Goal: Task Accomplishment & Management: Complete application form

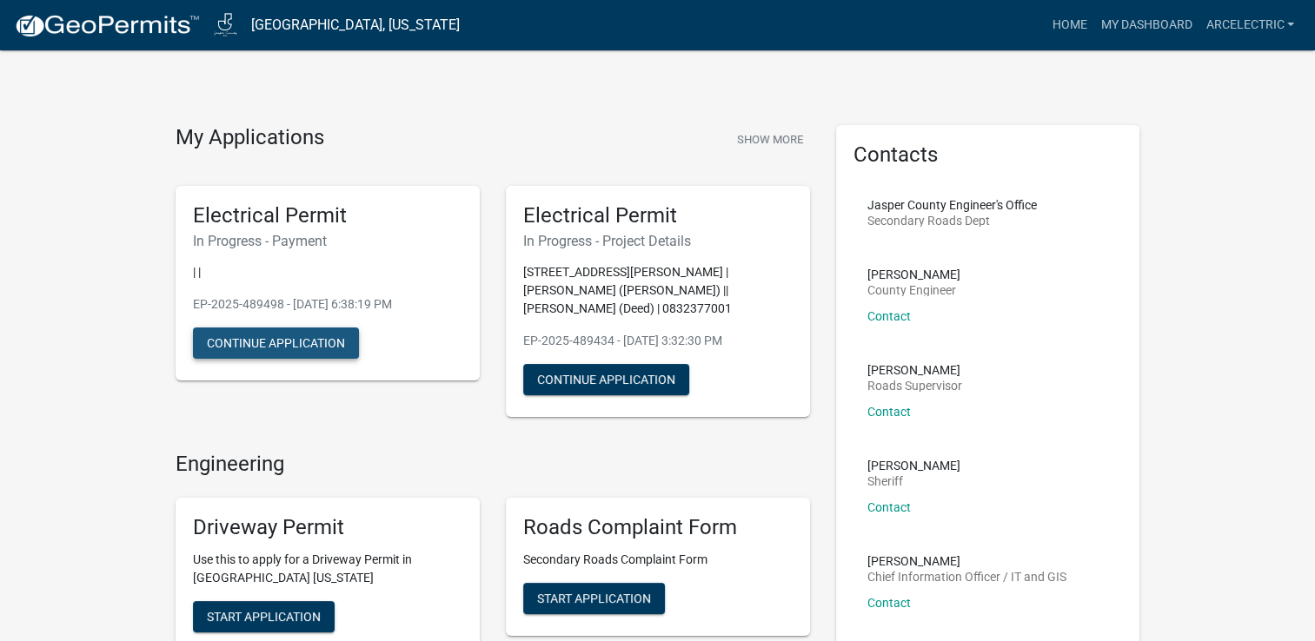
click at [286, 350] on button "Continue Application" at bounding box center [276, 343] width 166 height 31
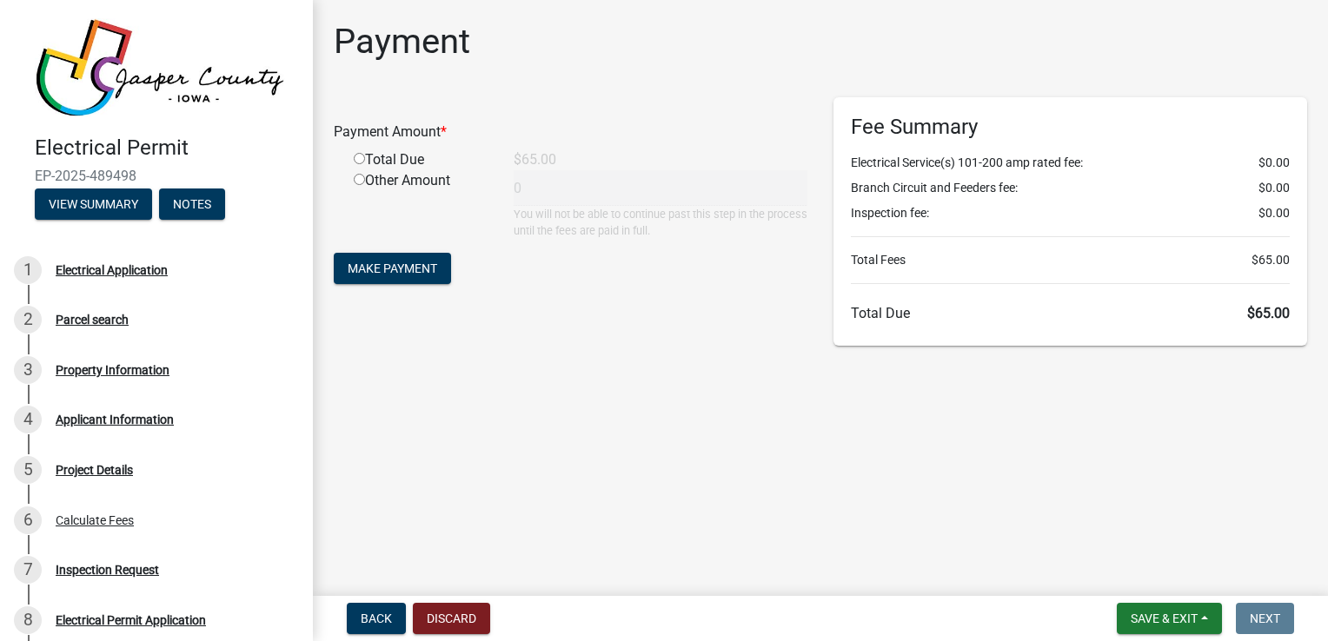
click at [358, 159] on input "radio" at bounding box center [359, 158] width 11 height 11
radio input "true"
type input "65"
click at [408, 270] on span "Make Payment" at bounding box center [393, 269] width 90 height 14
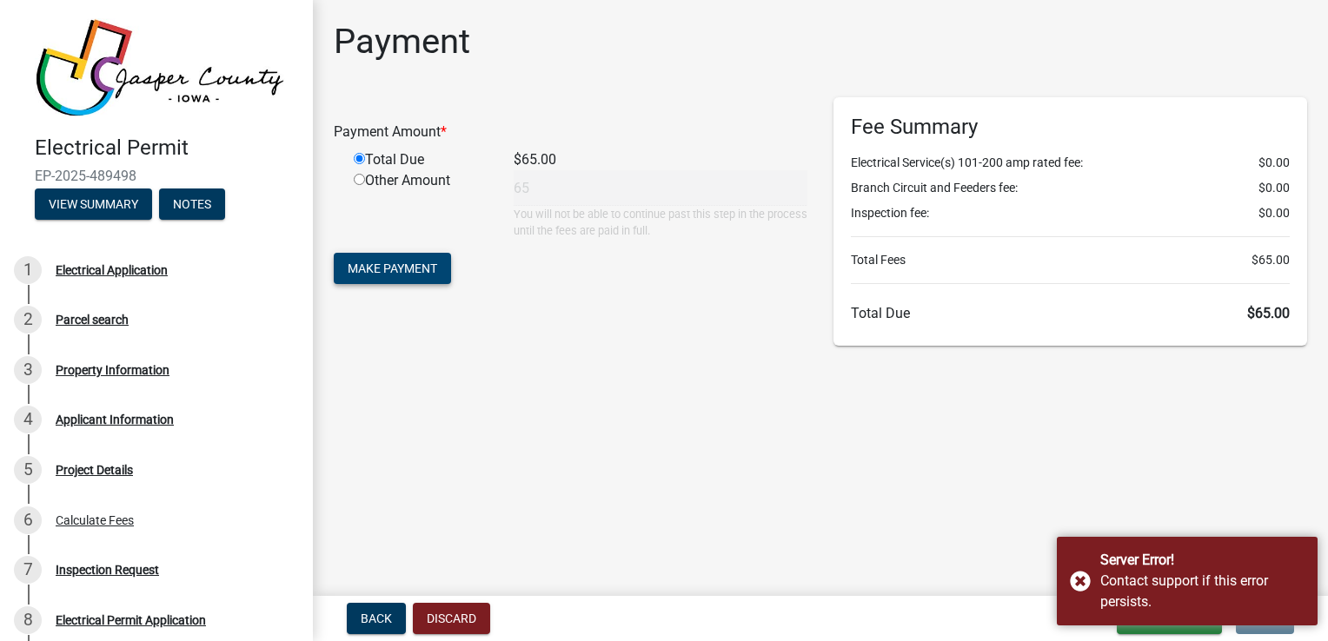
click at [358, 273] on span "Make Payment" at bounding box center [393, 269] width 90 height 14
click at [1079, 583] on div "Server Error! Contact support if this error persists." at bounding box center [1187, 581] width 261 height 89
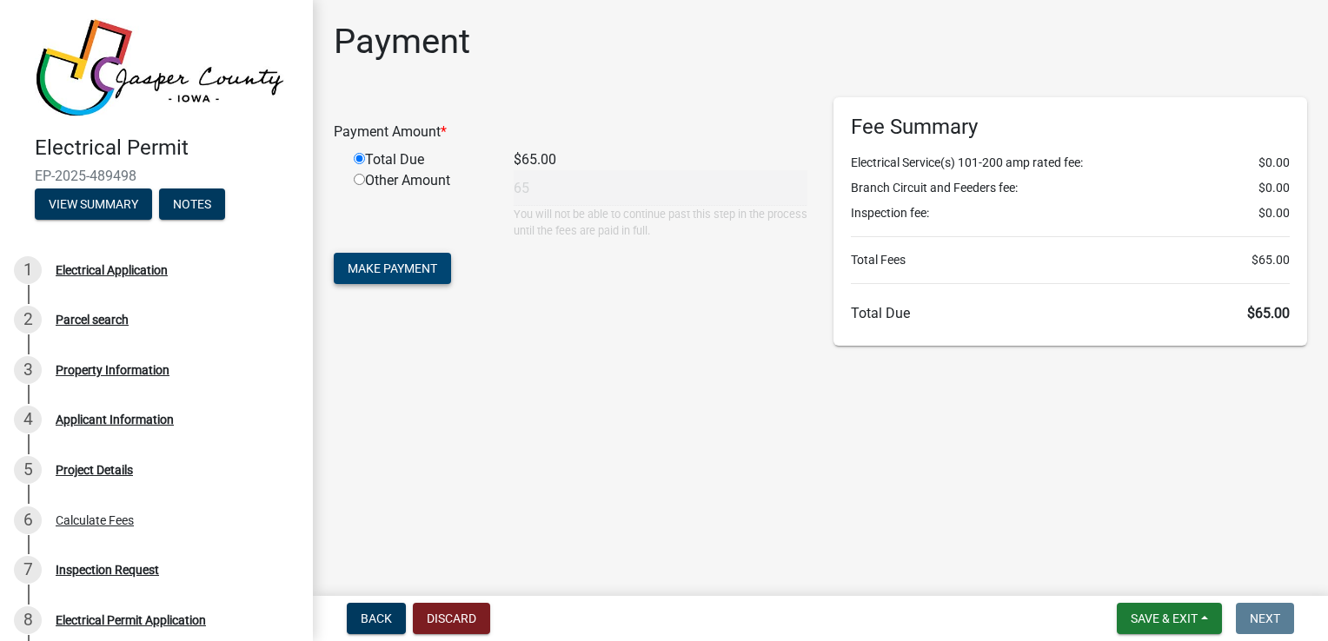
click at [342, 275] on button "Make Payment" at bounding box center [392, 268] width 117 height 31
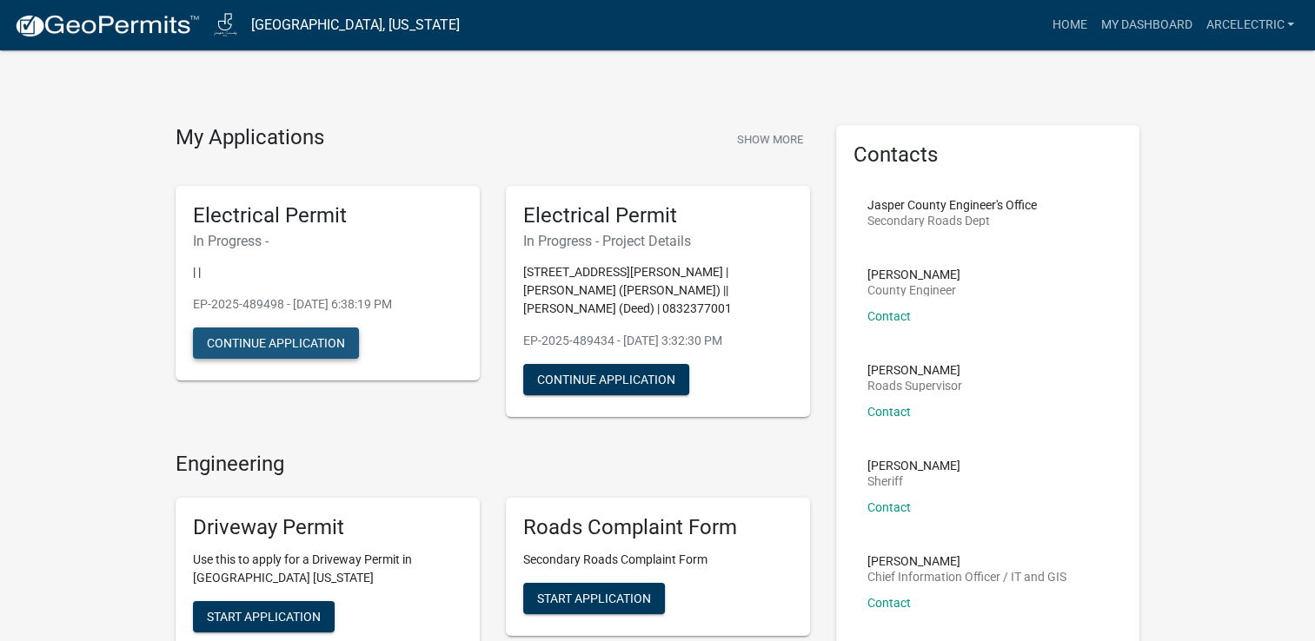
click at [337, 346] on button "Continue Application" at bounding box center [276, 343] width 166 height 31
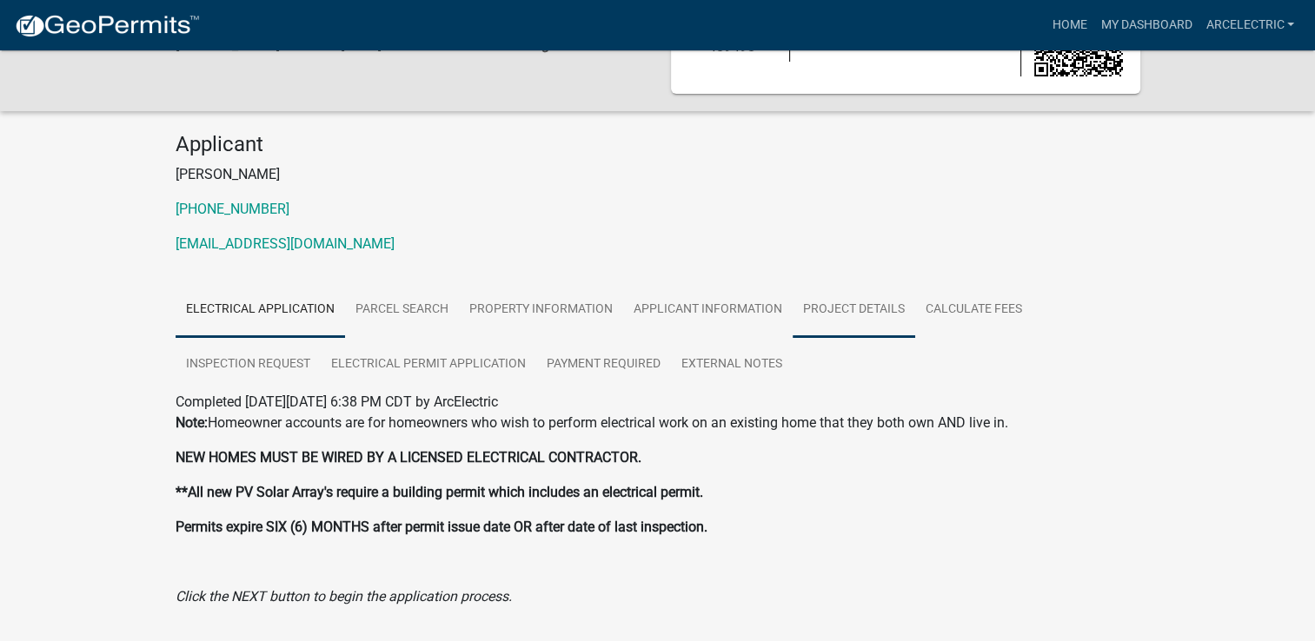
scroll to position [116, 0]
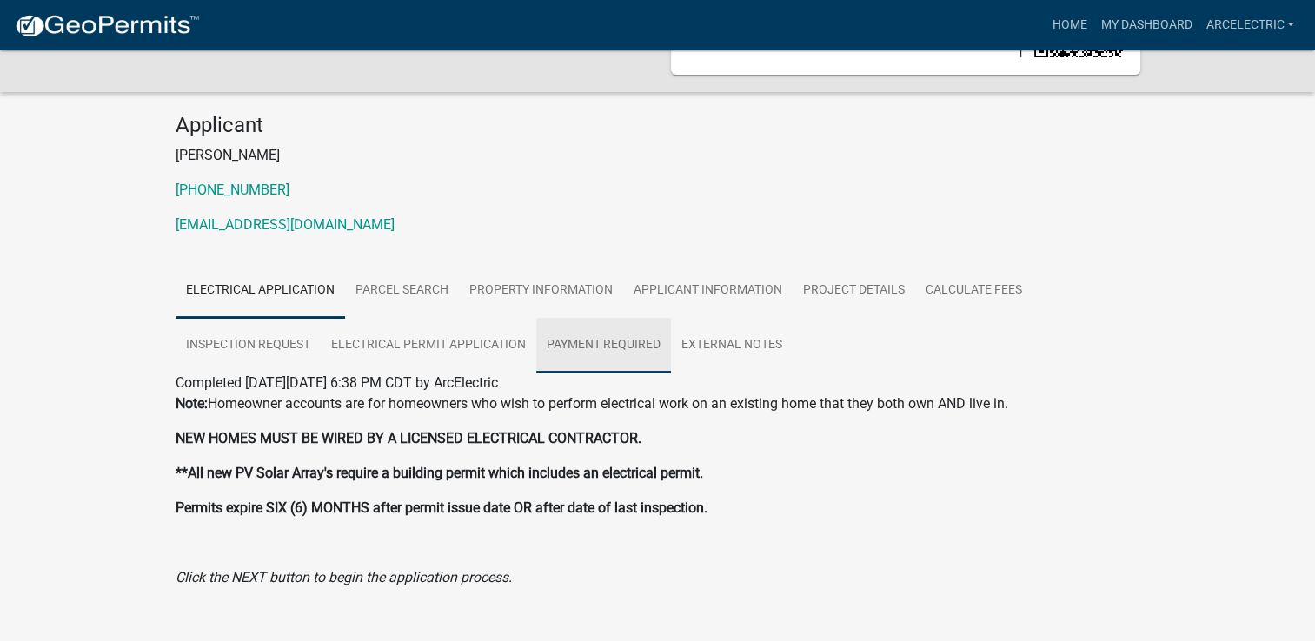
click at [619, 342] on link "Payment Required" at bounding box center [603, 346] width 135 height 56
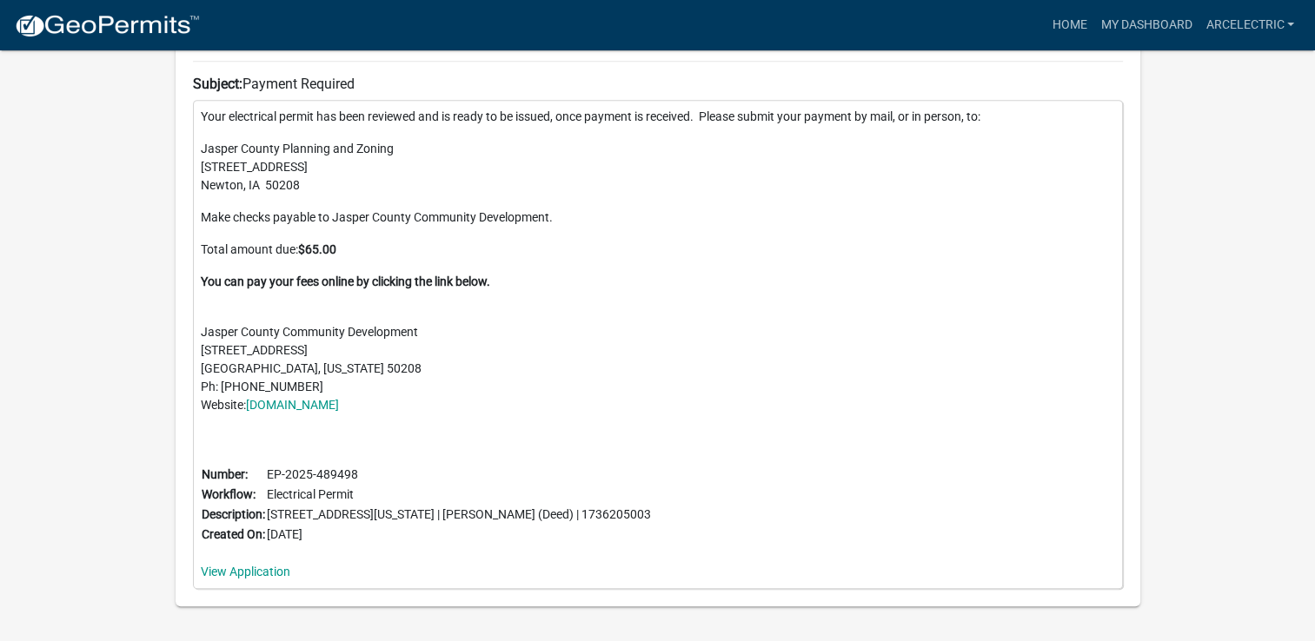
scroll to position [826, 0]
click at [315, 403] on link "www.jasperia.org" at bounding box center [292, 406] width 93 height 14
click at [272, 568] on link "View Application" at bounding box center [246, 573] width 90 height 14
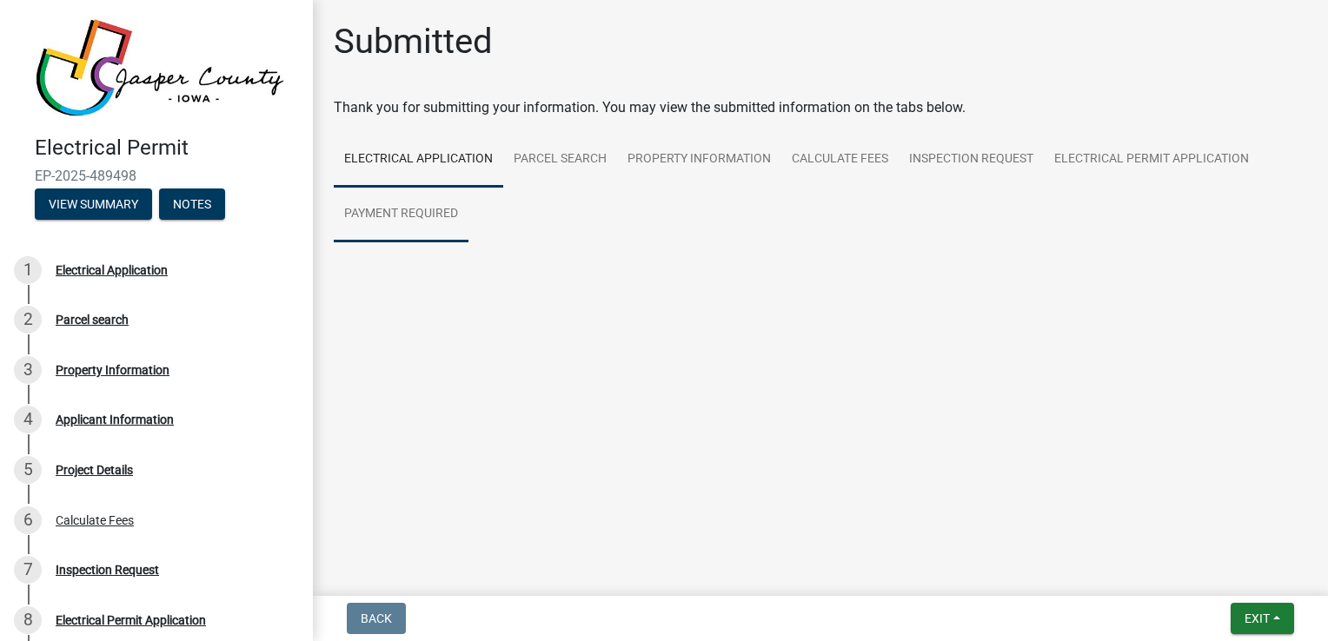
click at [434, 216] on link "Payment Required" at bounding box center [401, 215] width 135 height 56
click at [420, 208] on link "Payment Required" at bounding box center [401, 215] width 135 height 56
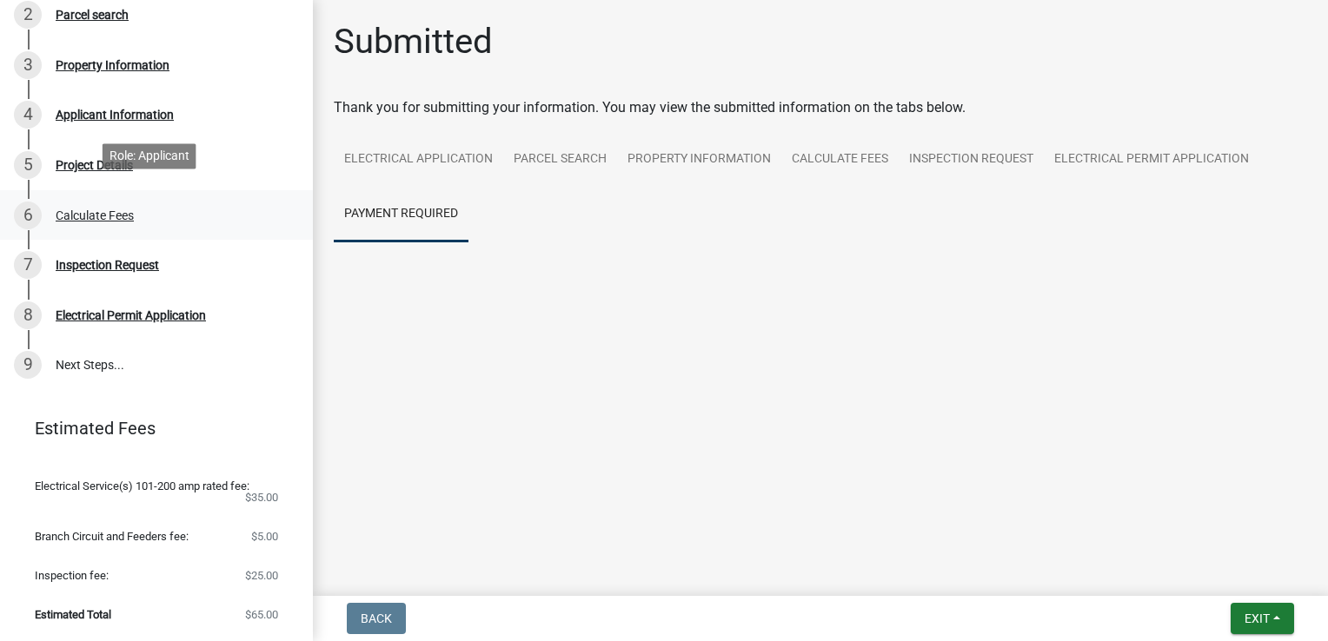
click at [113, 209] on div "Calculate Fees" at bounding box center [95, 215] width 78 height 12
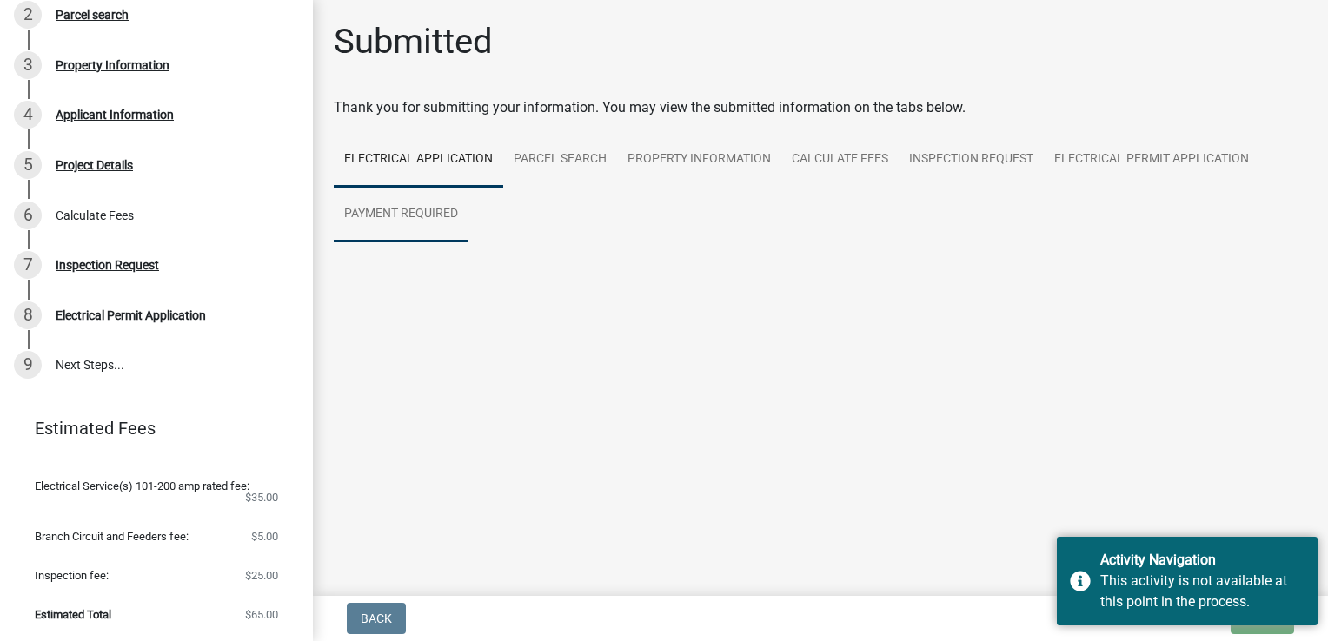
click at [400, 211] on link "Payment Required" at bounding box center [401, 215] width 135 height 56
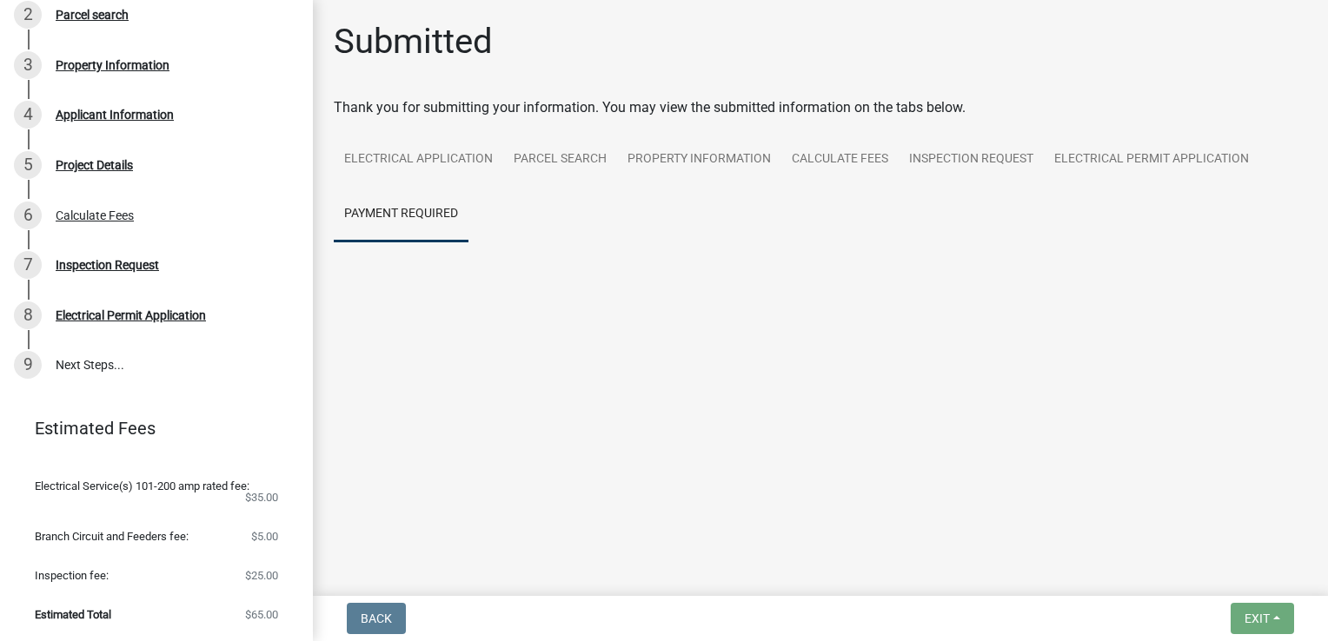
click at [859, 383] on main "Submitted Thank you for submitting your information. You may view the submitted…" at bounding box center [820, 294] width 1015 height 589
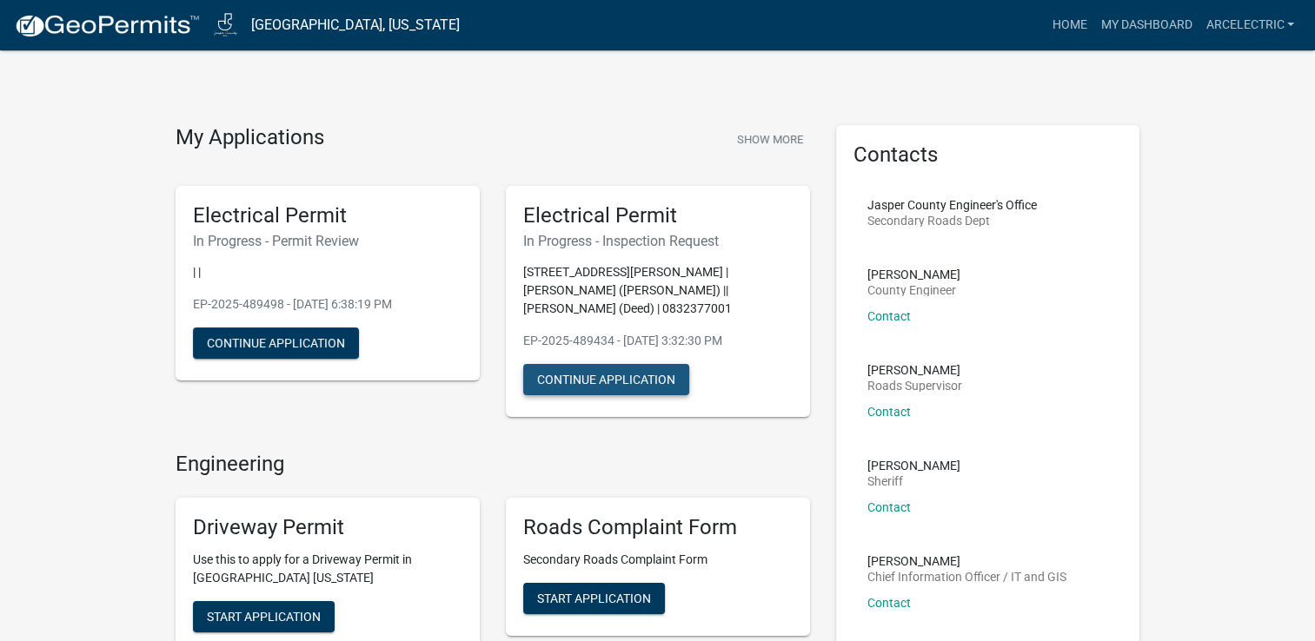
click at [569, 377] on button "Continue Application" at bounding box center [606, 379] width 166 height 31
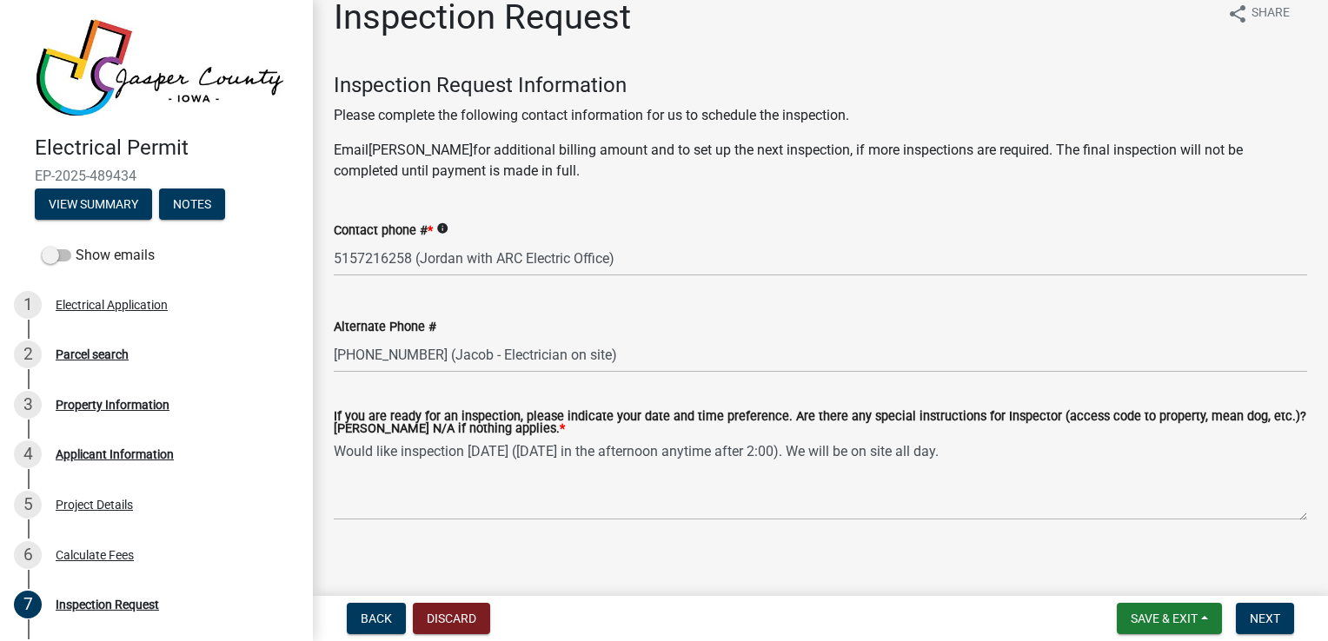
scroll to position [37, 0]
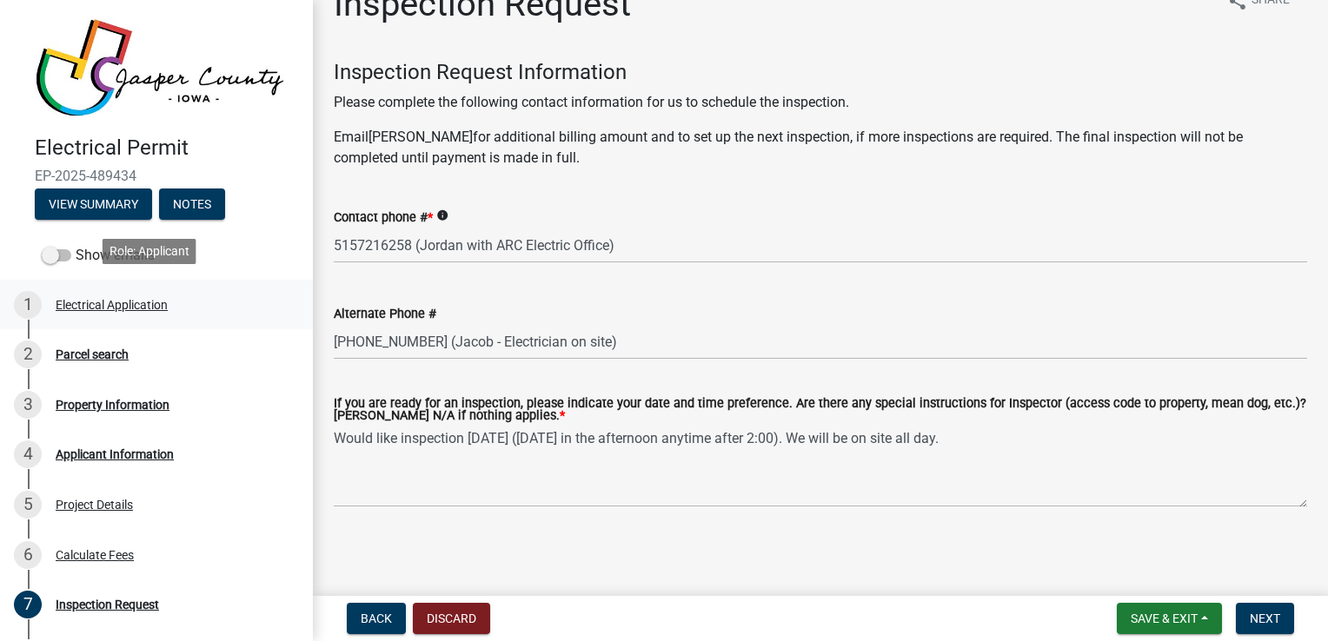
click at [89, 308] on div "1 Electrical Application" at bounding box center [149, 305] width 271 height 28
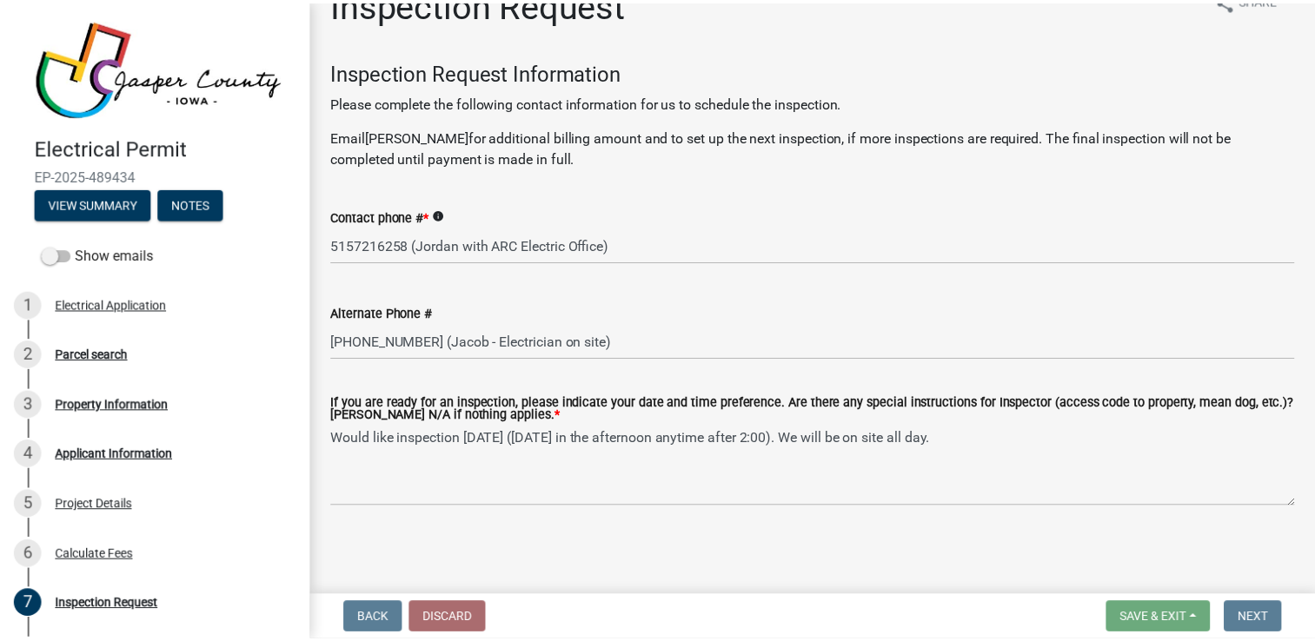
scroll to position [0, 0]
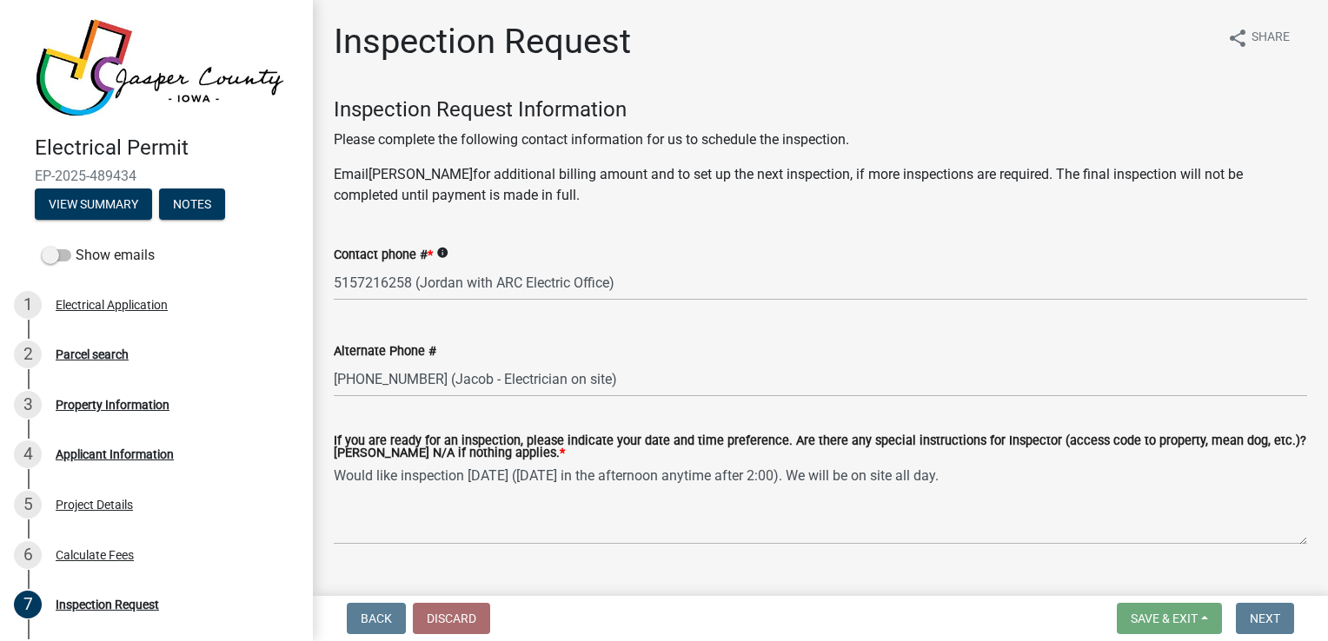
click at [120, 74] on img at bounding box center [160, 67] width 250 height 99
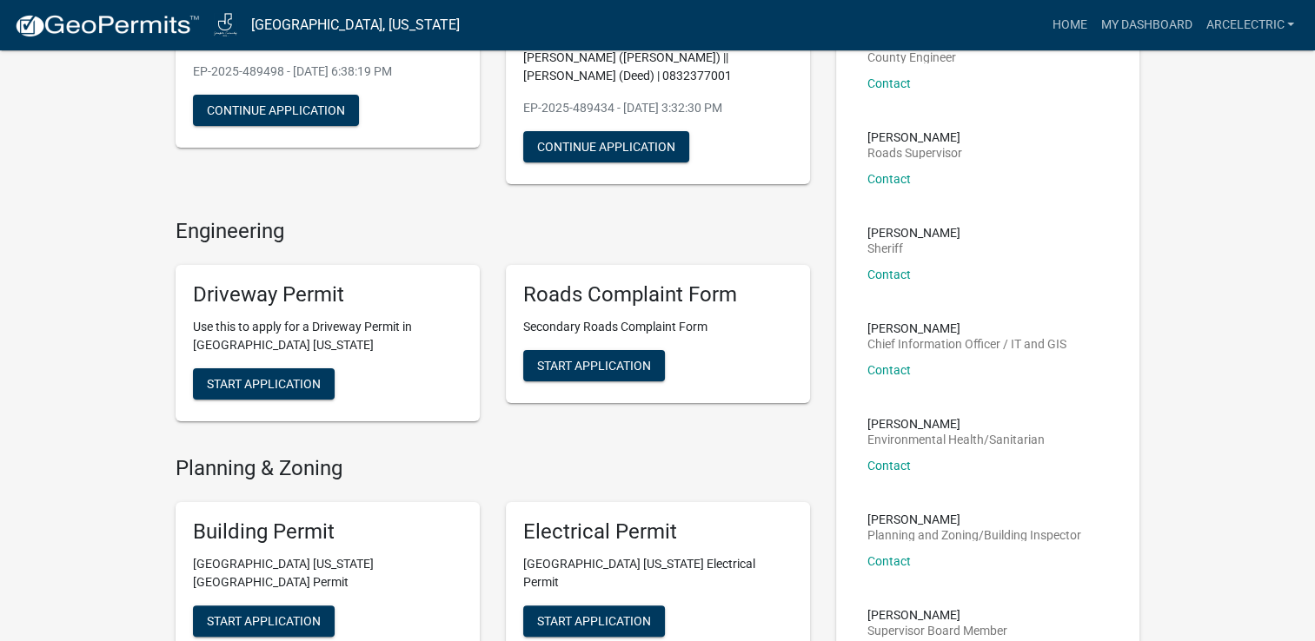
scroll to position [393, 0]
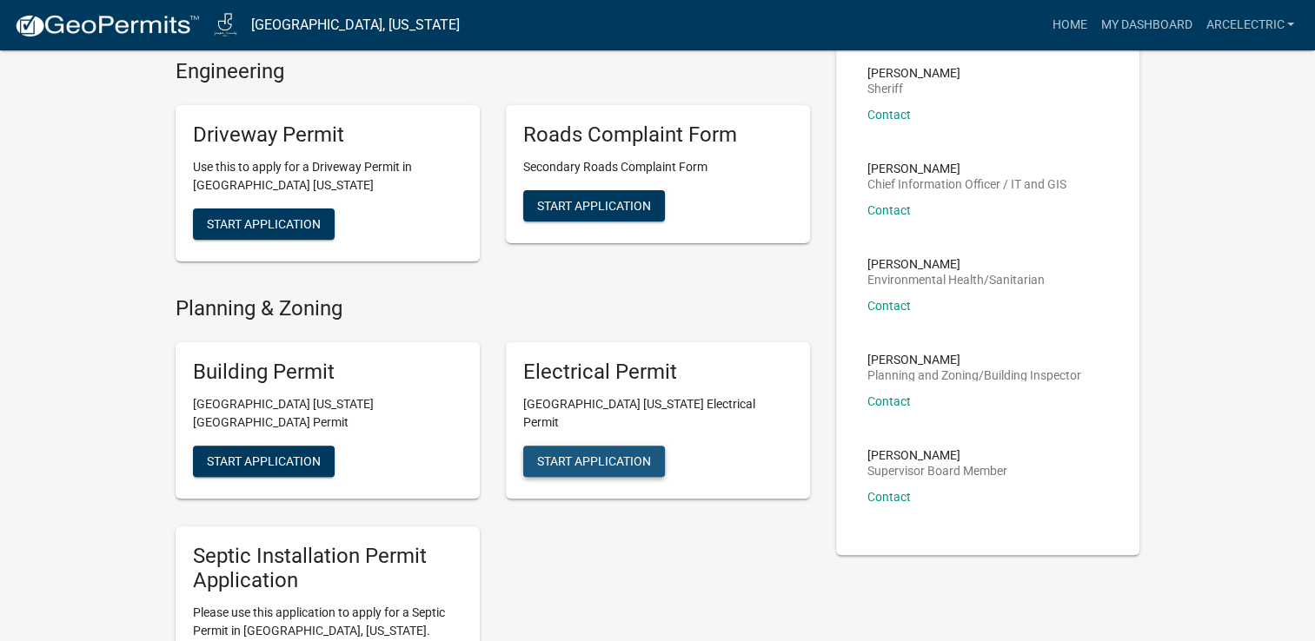
click at [594, 454] on span "Start Application" at bounding box center [594, 461] width 114 height 14
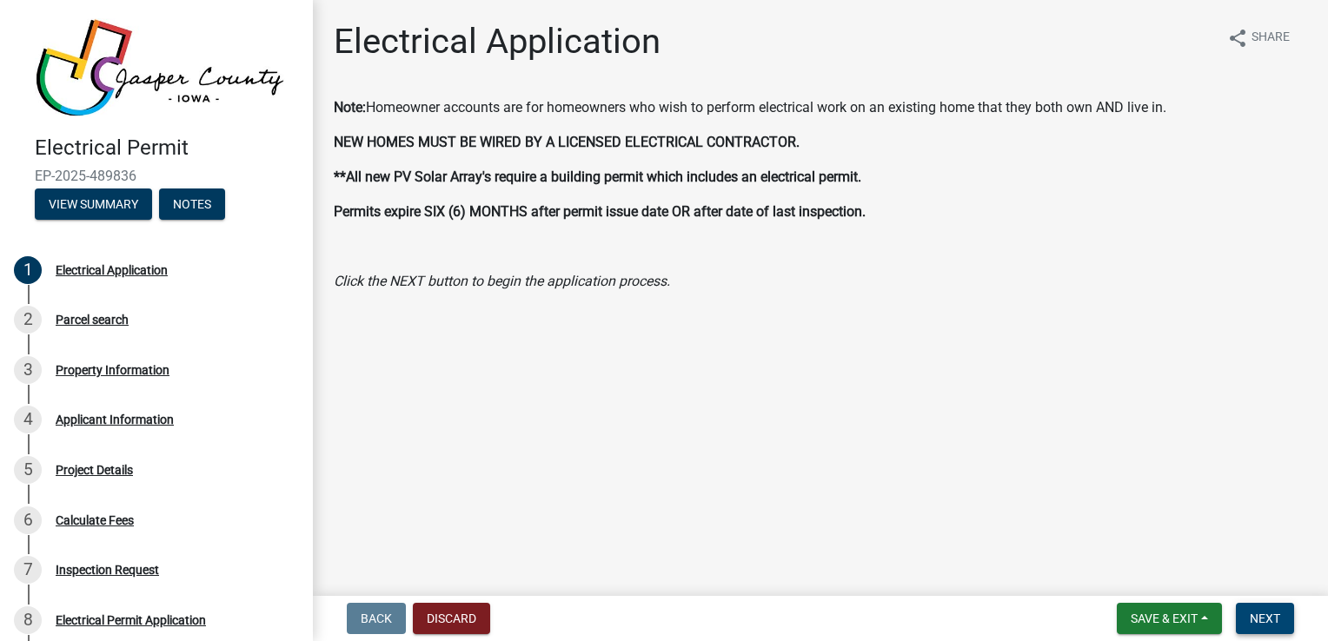
click at [1264, 620] on span "Next" at bounding box center [1265, 619] width 30 height 14
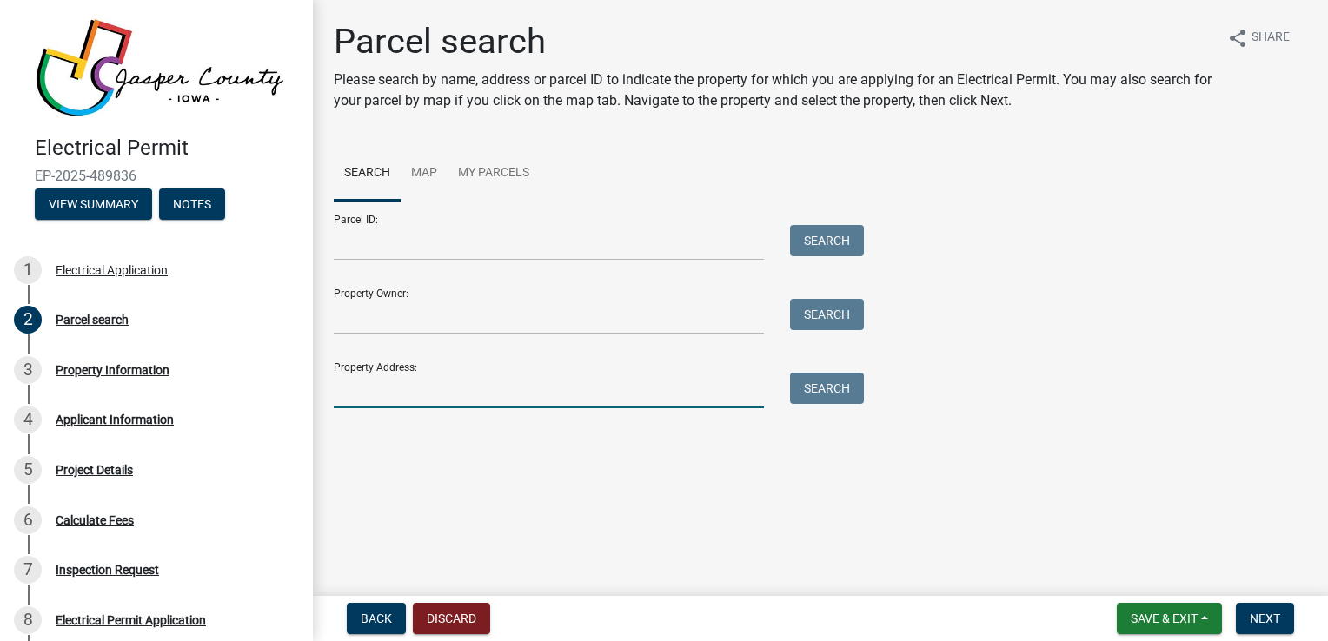
click at [528, 406] on input "Property Address:" at bounding box center [549, 391] width 430 height 36
paste input "3494 Harbor Avenue, Newton, IA, 50208"
click at [817, 394] on button "Search" at bounding box center [827, 388] width 74 height 31
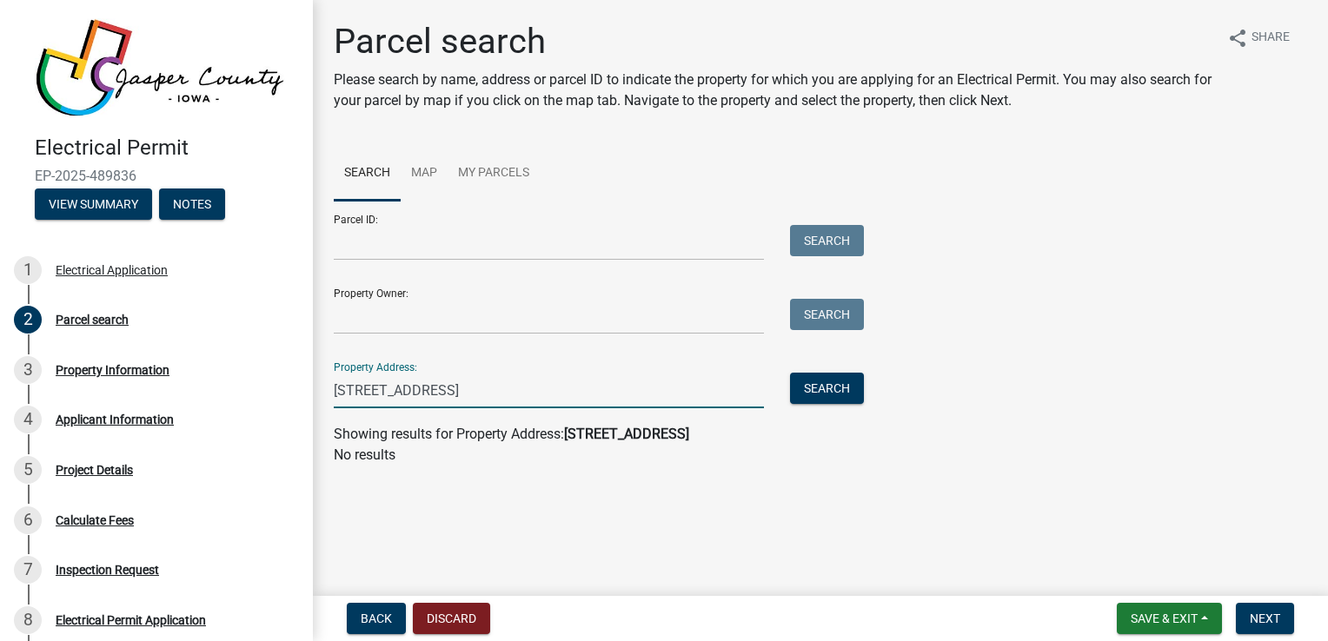
drag, startPoint x: 625, startPoint y: 391, endPoint x: 438, endPoint y: 391, distance: 186.8
click at [438, 391] on input "3494 Harbor Avenue, Newton, IA, 50208" at bounding box center [549, 391] width 430 height 36
type input "3494 Harbor Ave"
click at [809, 388] on button "Search" at bounding box center [827, 388] width 74 height 31
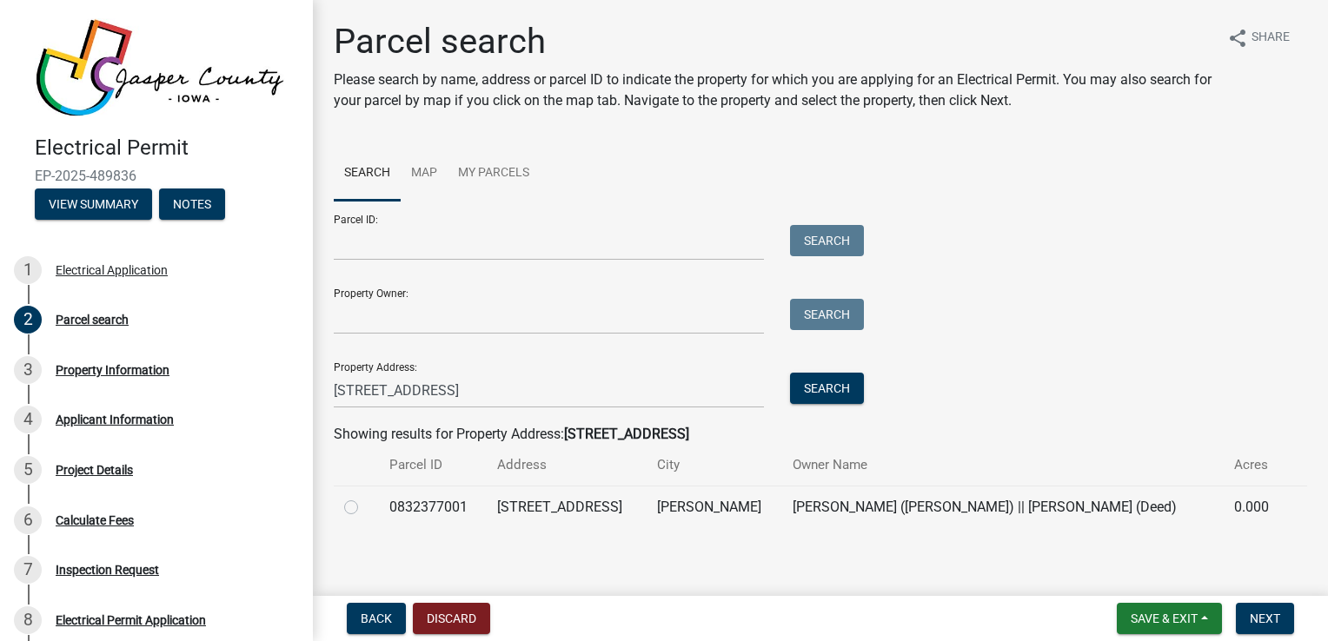
click at [365, 497] on label at bounding box center [365, 497] width 0 height 0
click at [365, 508] on input "radio" at bounding box center [370, 502] width 11 height 11
radio input "true"
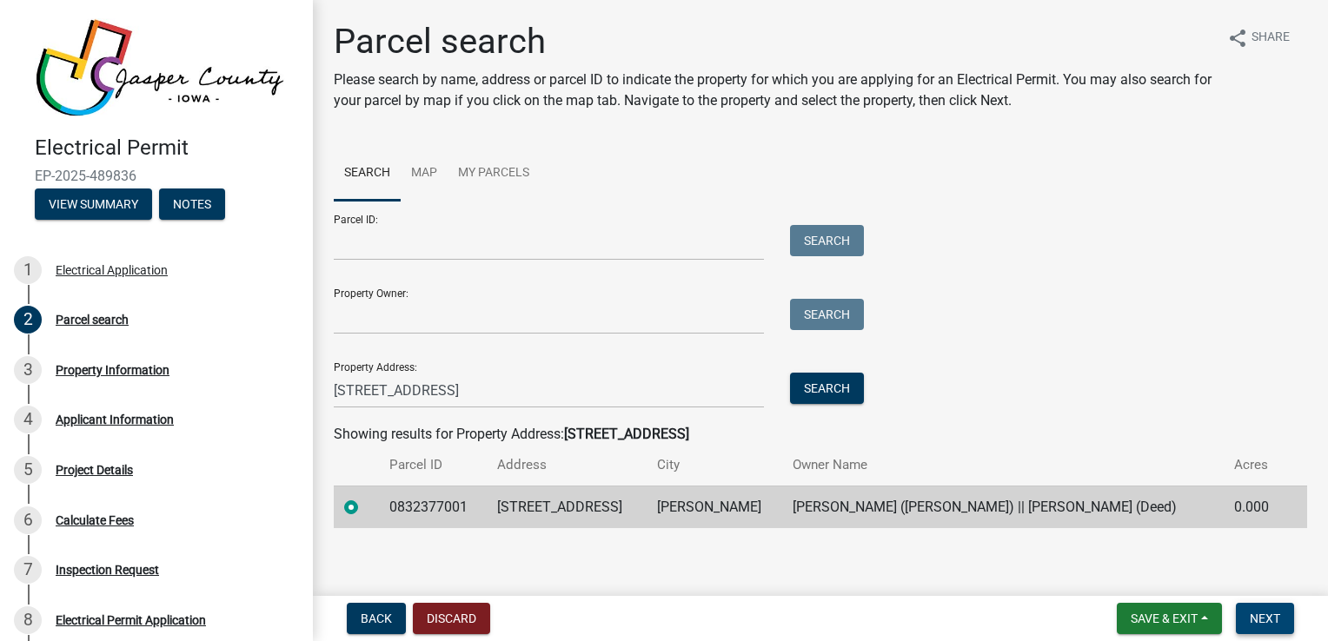
click at [1259, 623] on span "Next" at bounding box center [1265, 619] width 30 height 14
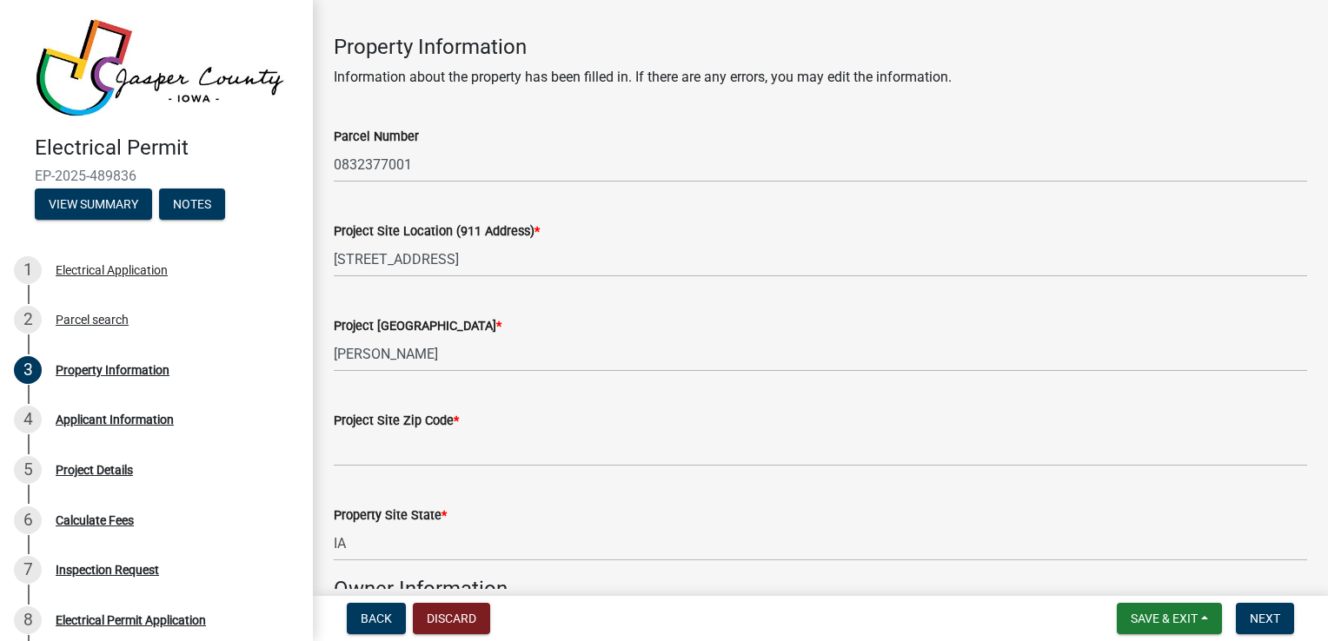
scroll to position [65, 0]
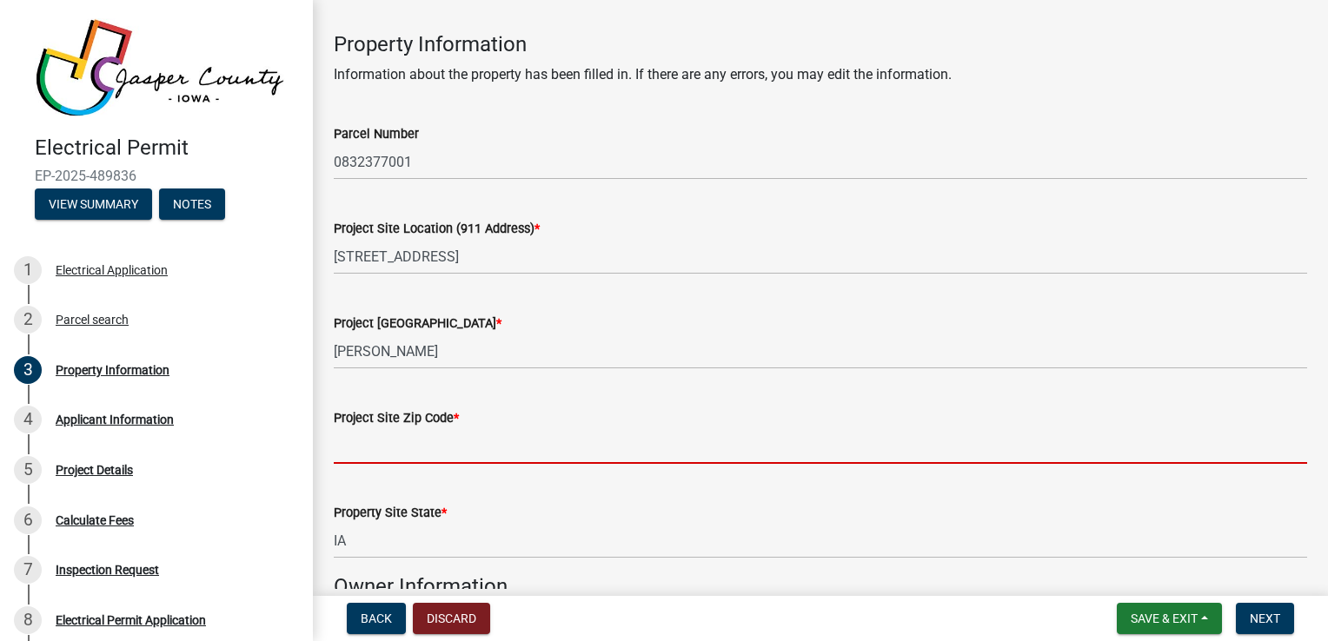
click at [412, 443] on input "Project Site Zip Code *" at bounding box center [820, 446] width 973 height 36
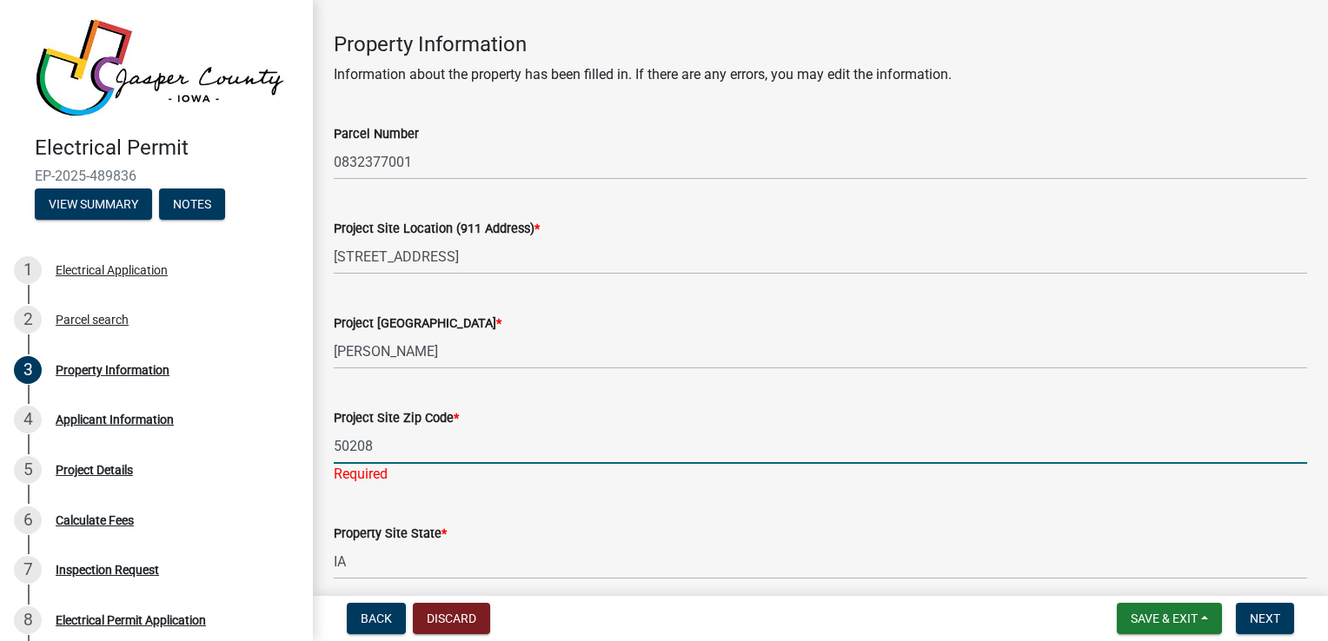
type input "50208"
click at [766, 379] on wm-data-entity-input "Project Site City * NEWTON" at bounding box center [820, 335] width 973 height 95
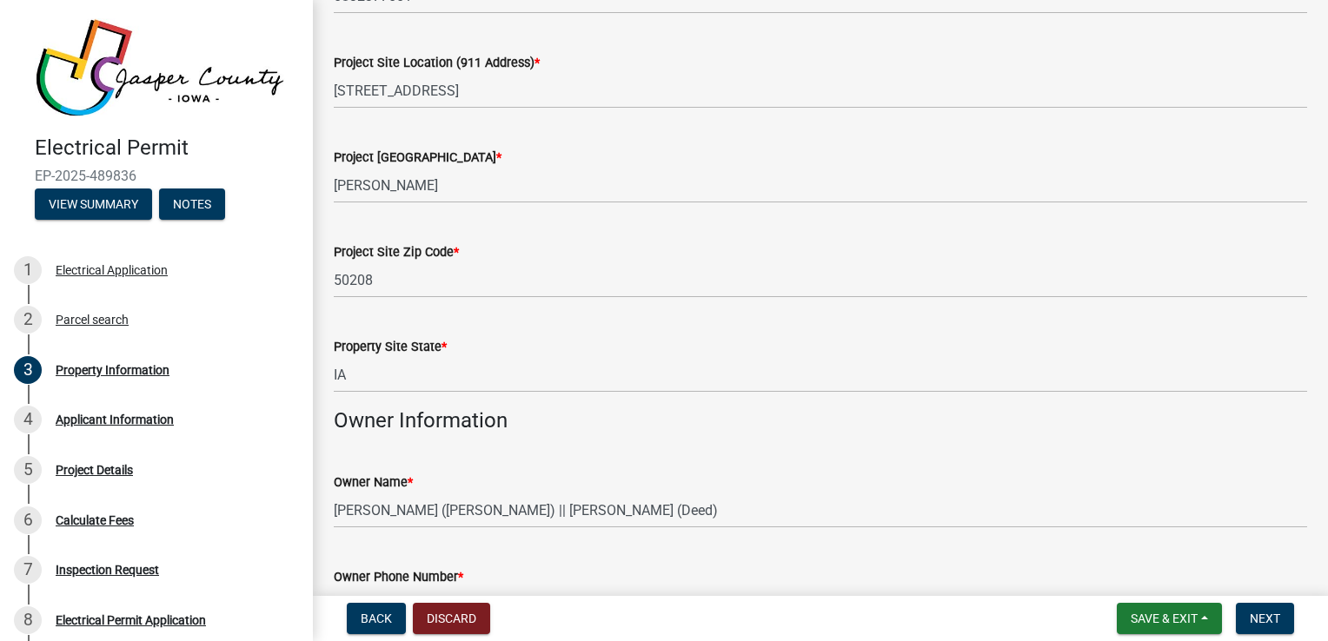
scroll to position [346, 0]
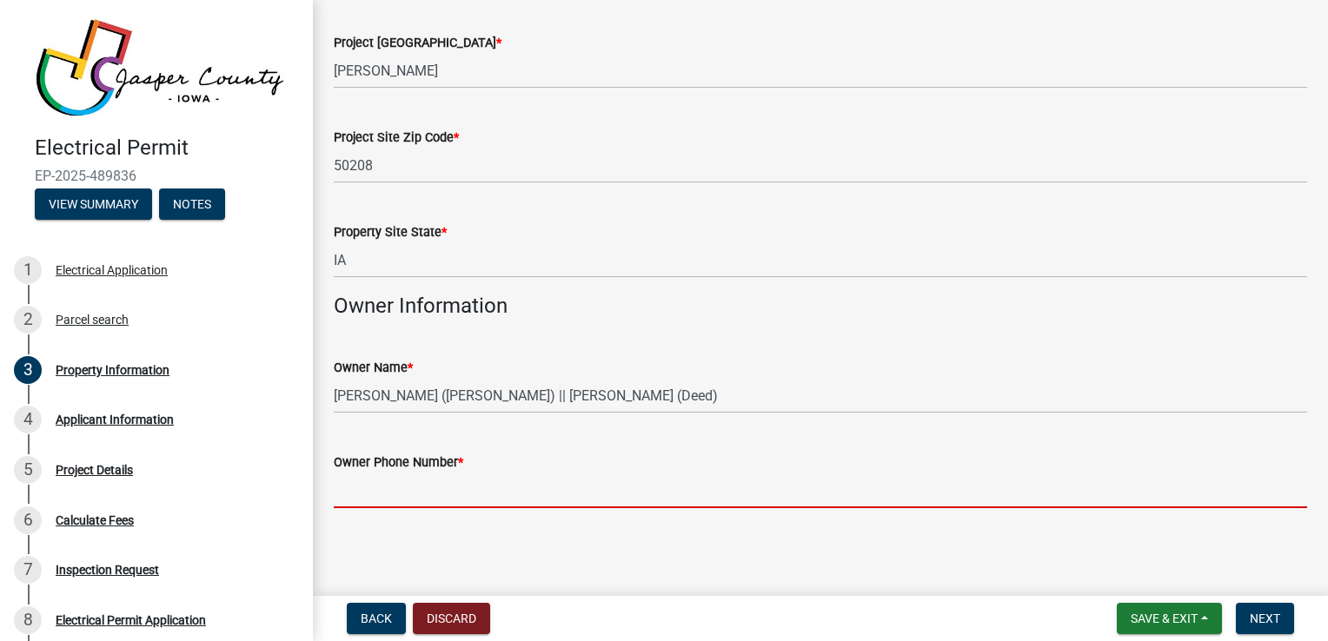
click at [393, 490] on input "Owner Phone Number *" at bounding box center [820, 491] width 973 height 36
paste input "(641) 275-7038"
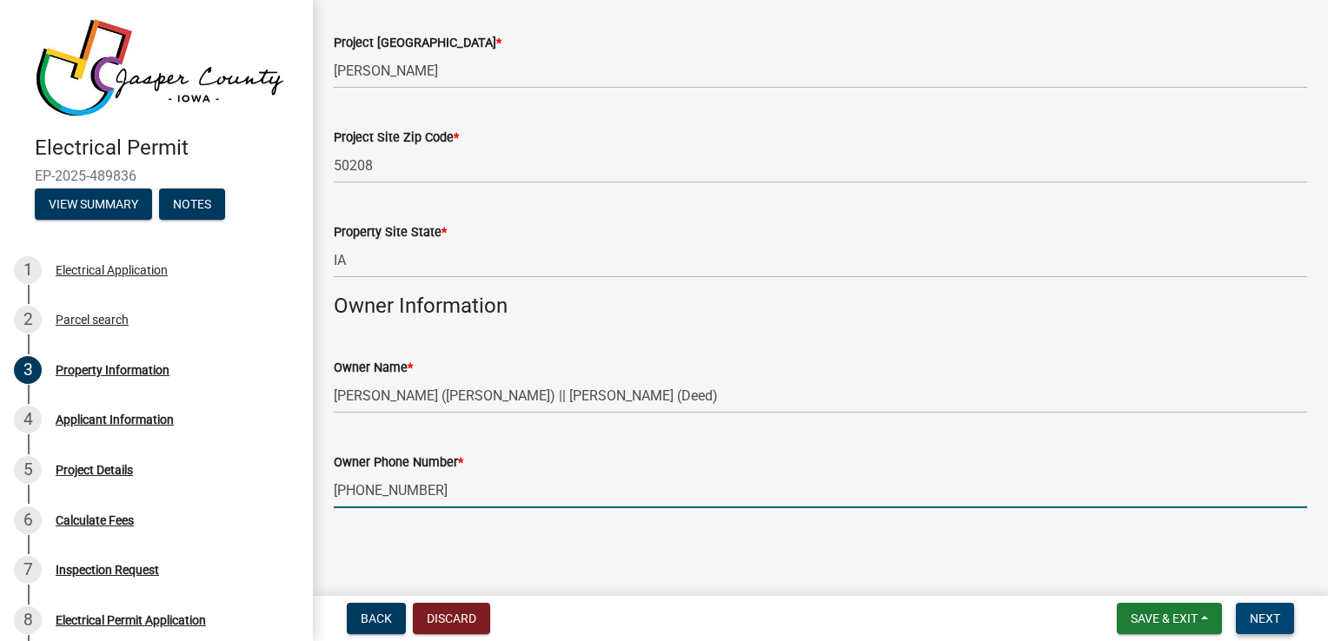
type input "(641) 275-7038"
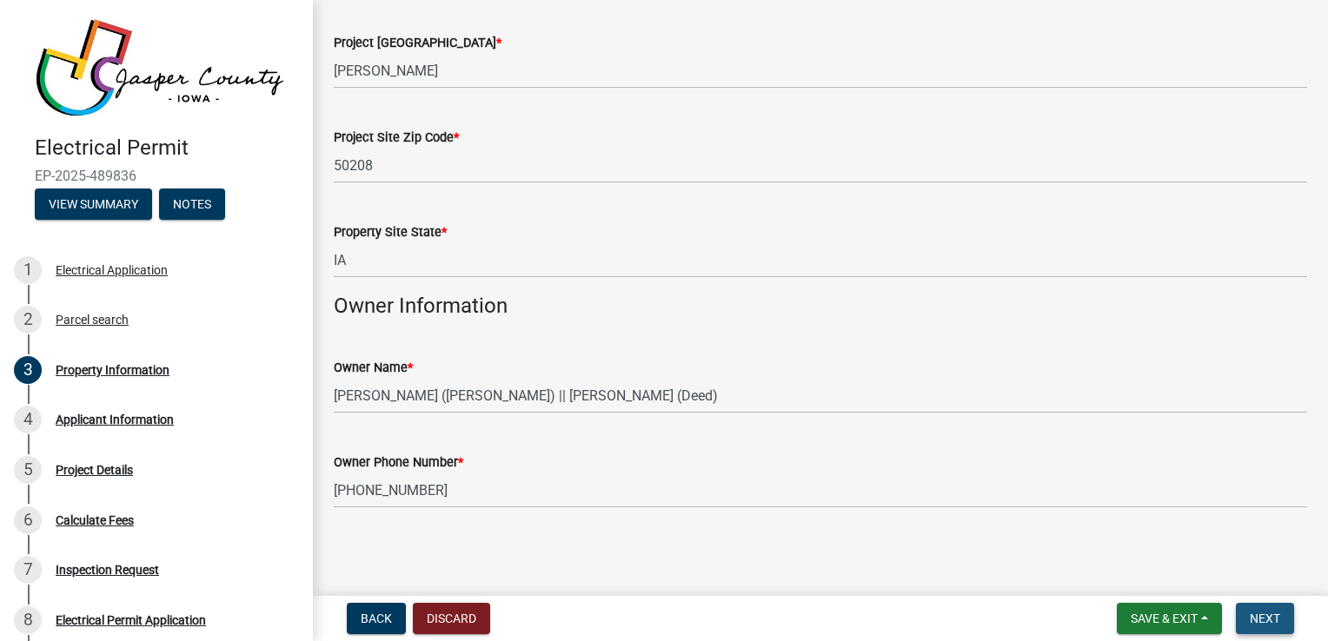
click at [1258, 617] on span "Next" at bounding box center [1265, 619] width 30 height 14
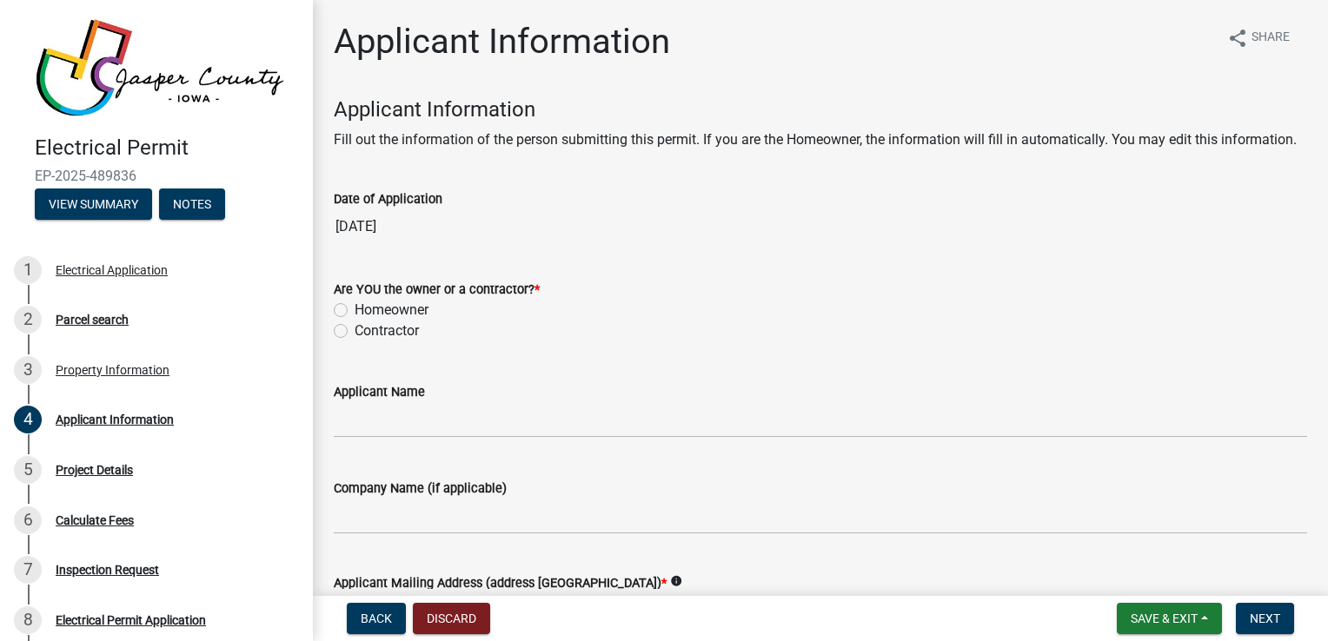
click at [355, 342] on label "Contractor" at bounding box center [387, 331] width 64 height 21
click at [355, 332] on input "Contractor" at bounding box center [360, 326] width 11 height 11
radio input "true"
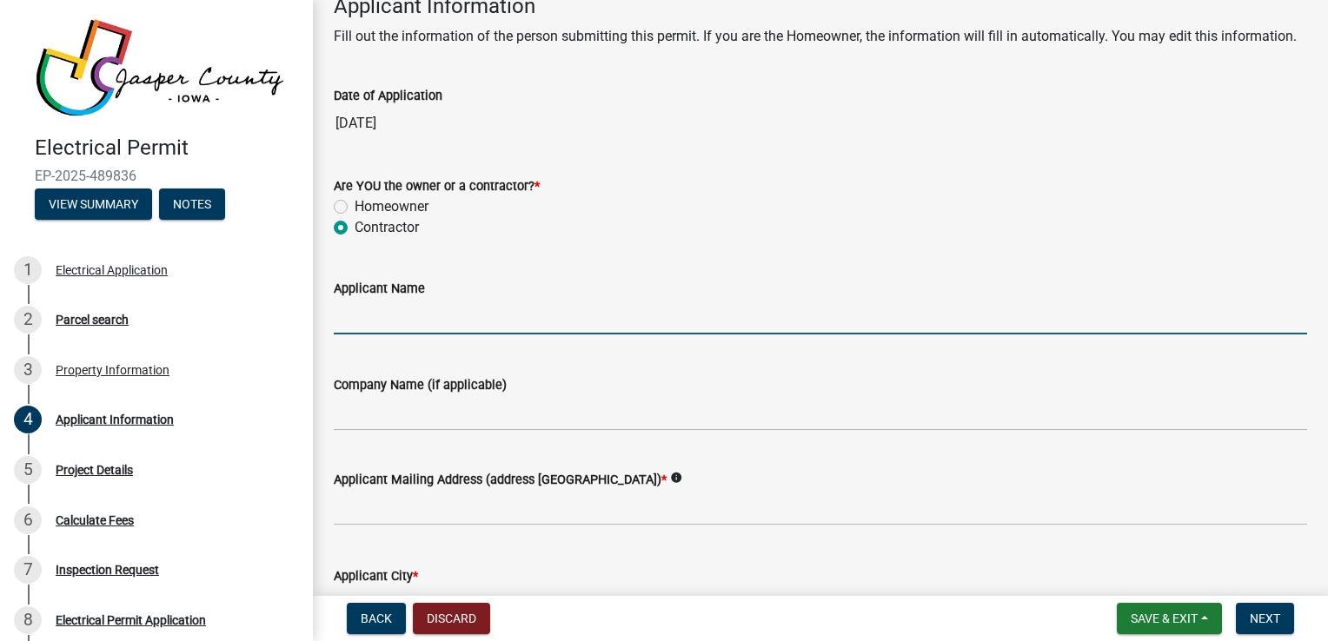
click at [447, 335] on input "Applicant Name" at bounding box center [820, 317] width 973 height 36
type input "Jordan Haluska"
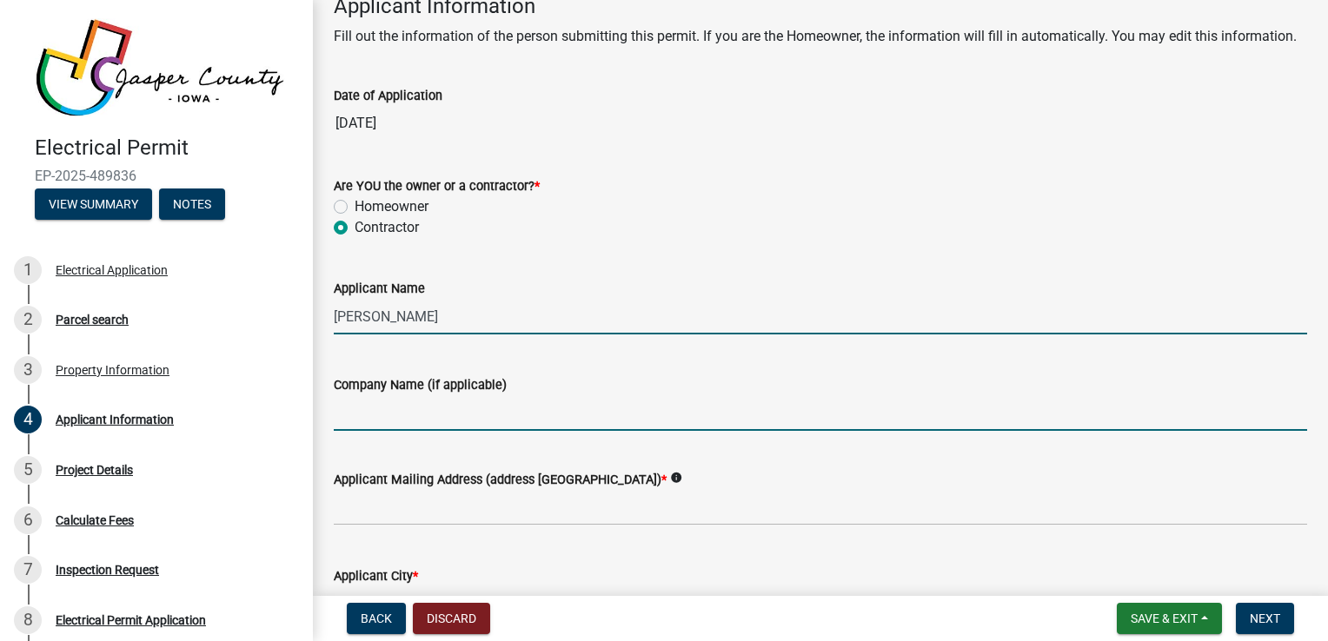
type input "ARC Electric, LLC"
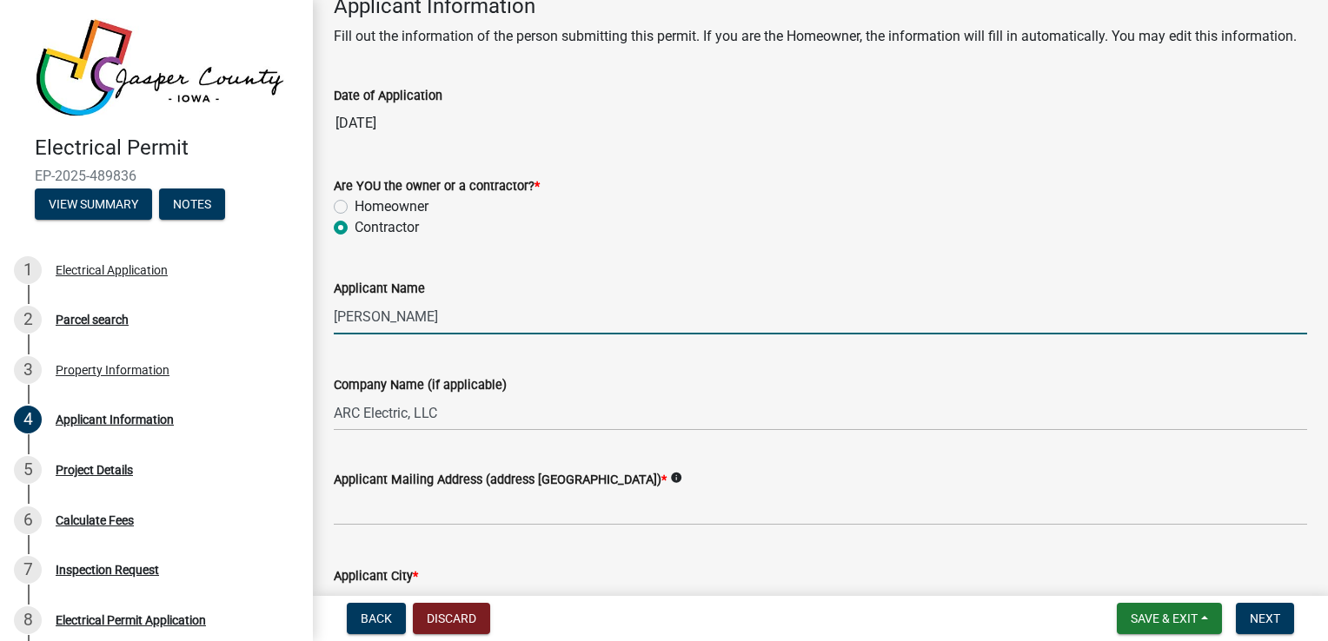
type input "3301 SE Destination Dr Suite 100"
type input "Grimes"
type input "IA"
type input "50111"
type input "5157216258"
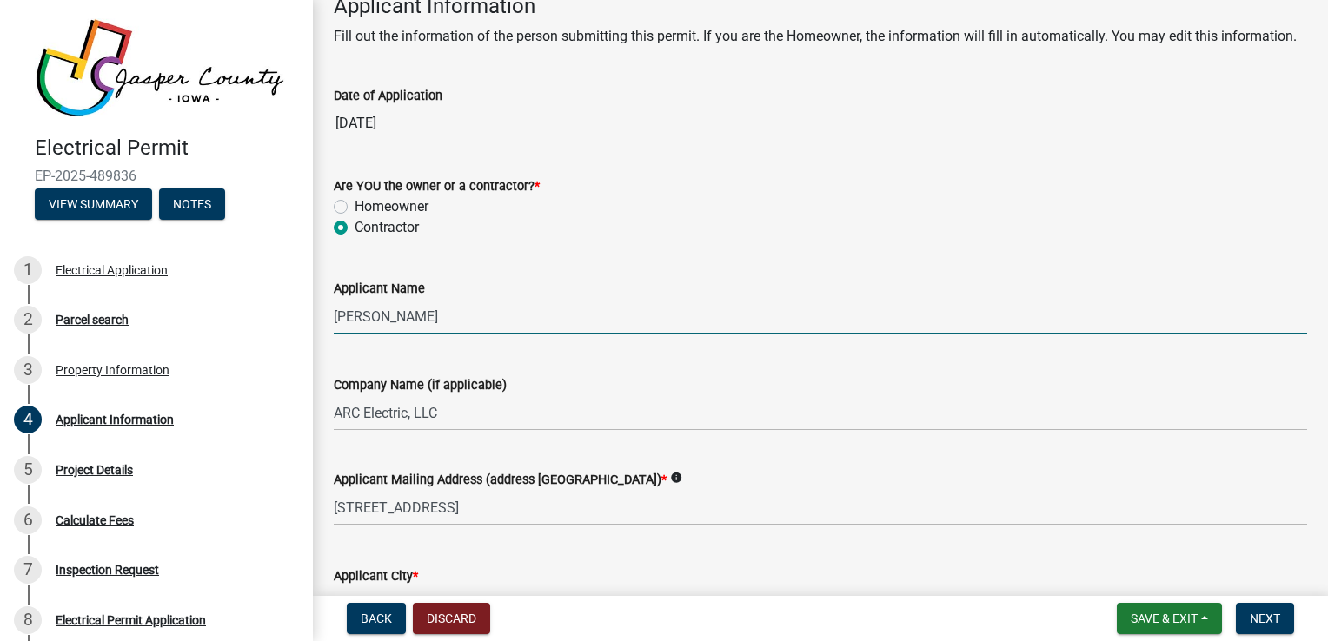
type input "info@arcelectric.co"
type input "EL080641EC"
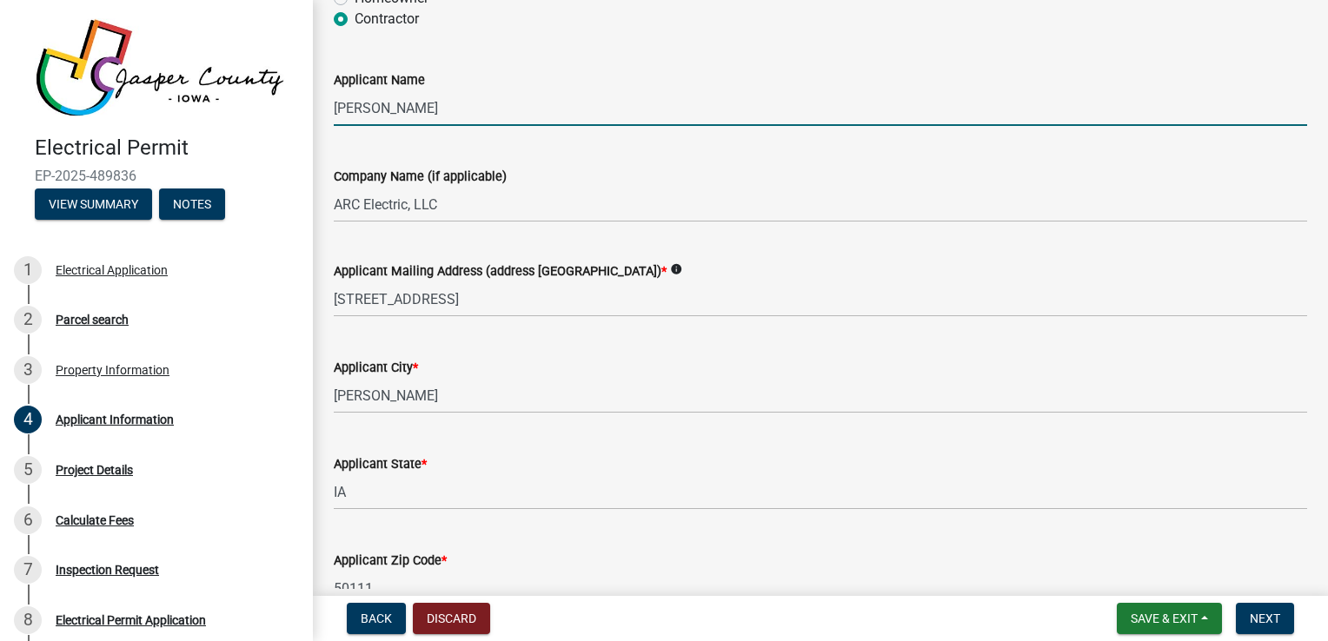
scroll to position [0, 0]
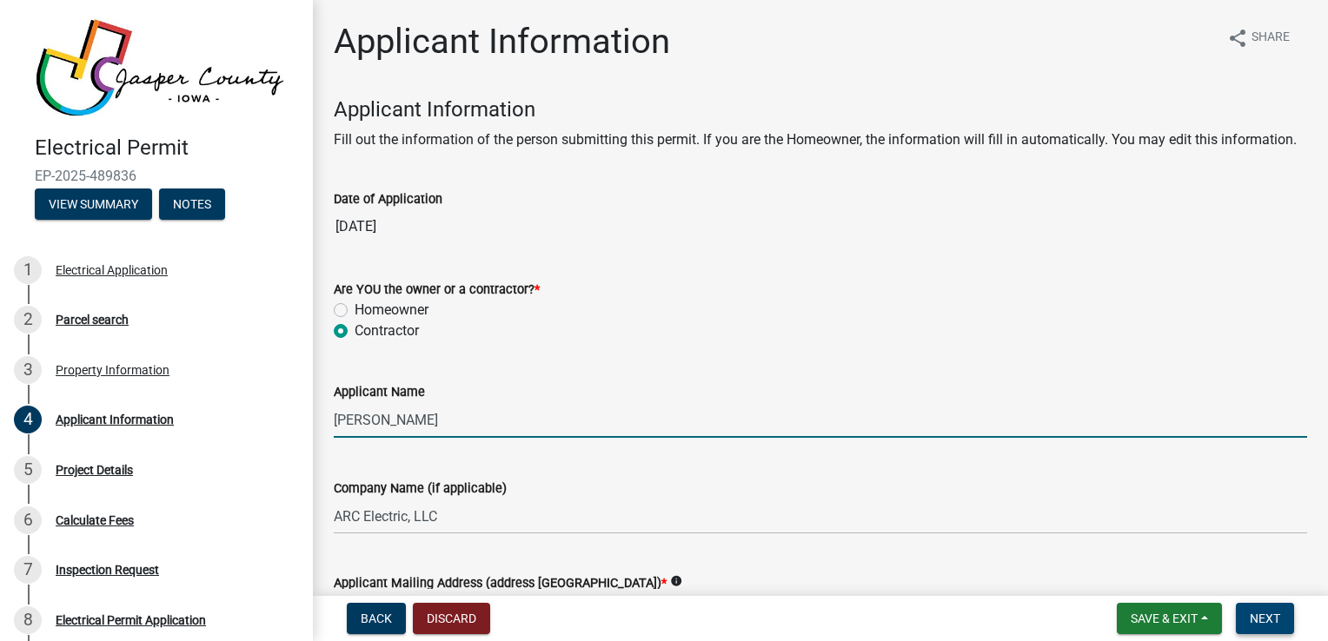
click at [1259, 623] on span "Next" at bounding box center [1265, 619] width 30 height 14
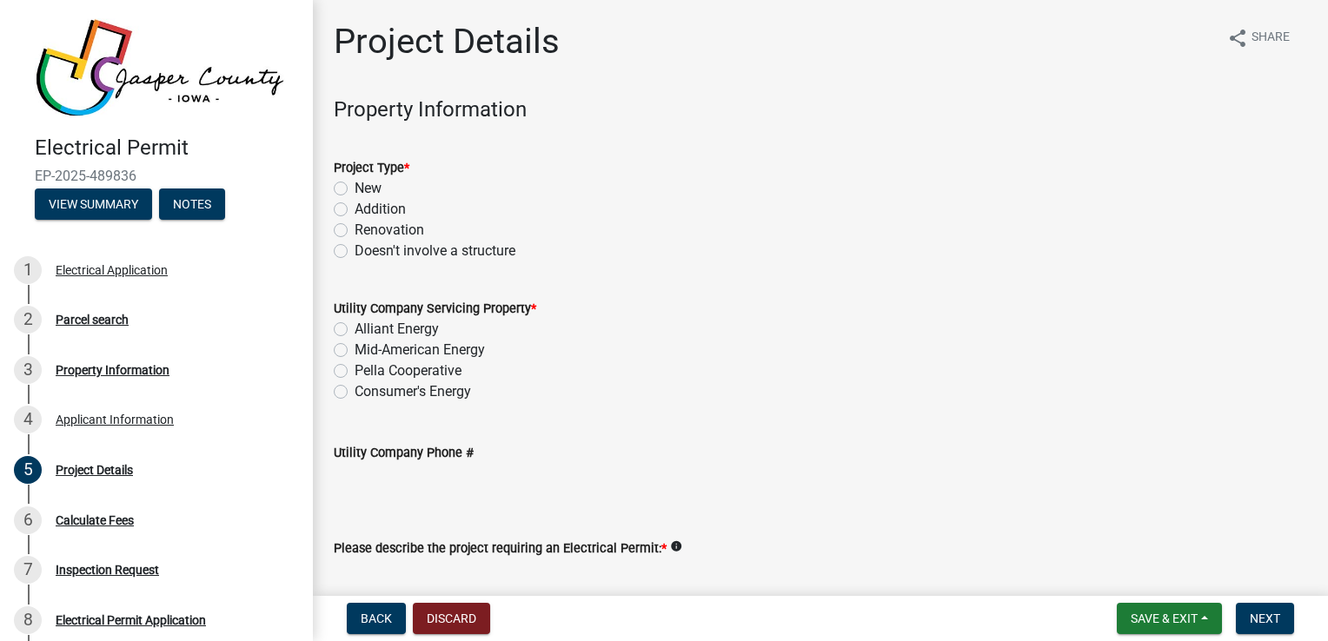
click at [355, 250] on label "Doesn't involve a structure" at bounding box center [435, 251] width 161 height 21
click at [355, 250] on input "Doesn't involve a structure" at bounding box center [360, 246] width 11 height 11
radio input "true"
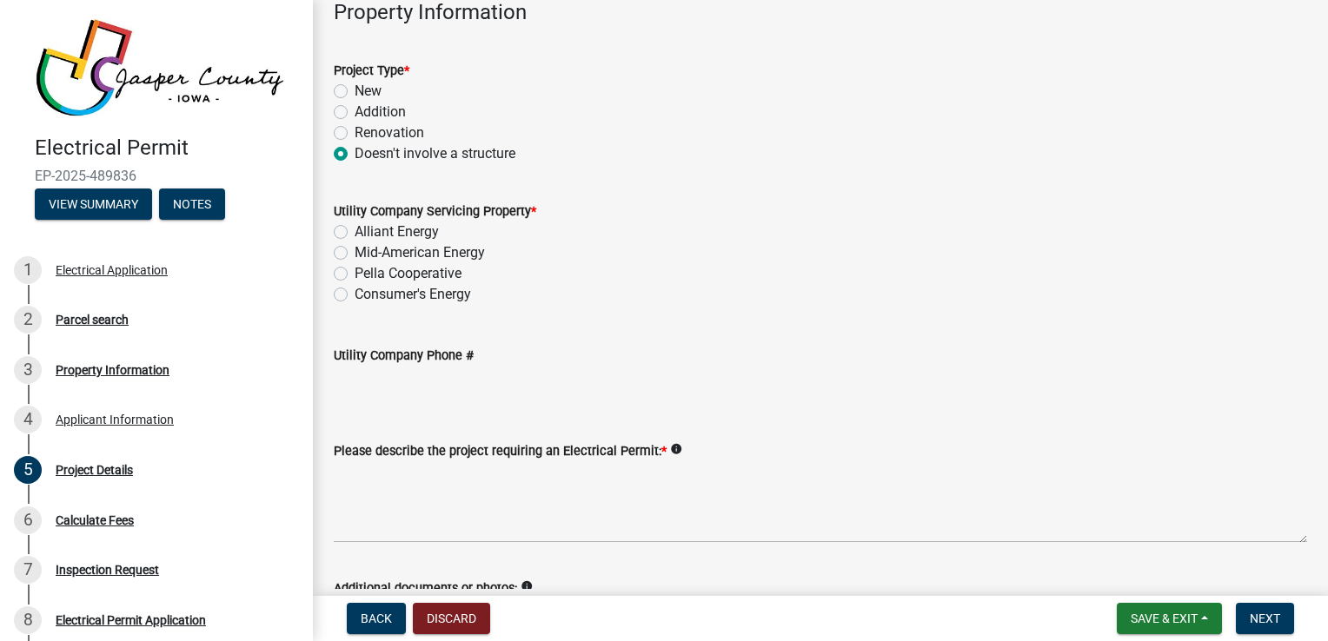
click at [355, 227] on label "Alliant Energy" at bounding box center [397, 232] width 84 height 21
click at [355, 227] on input "Alliant Energy" at bounding box center [360, 227] width 11 height 11
radio input "true"
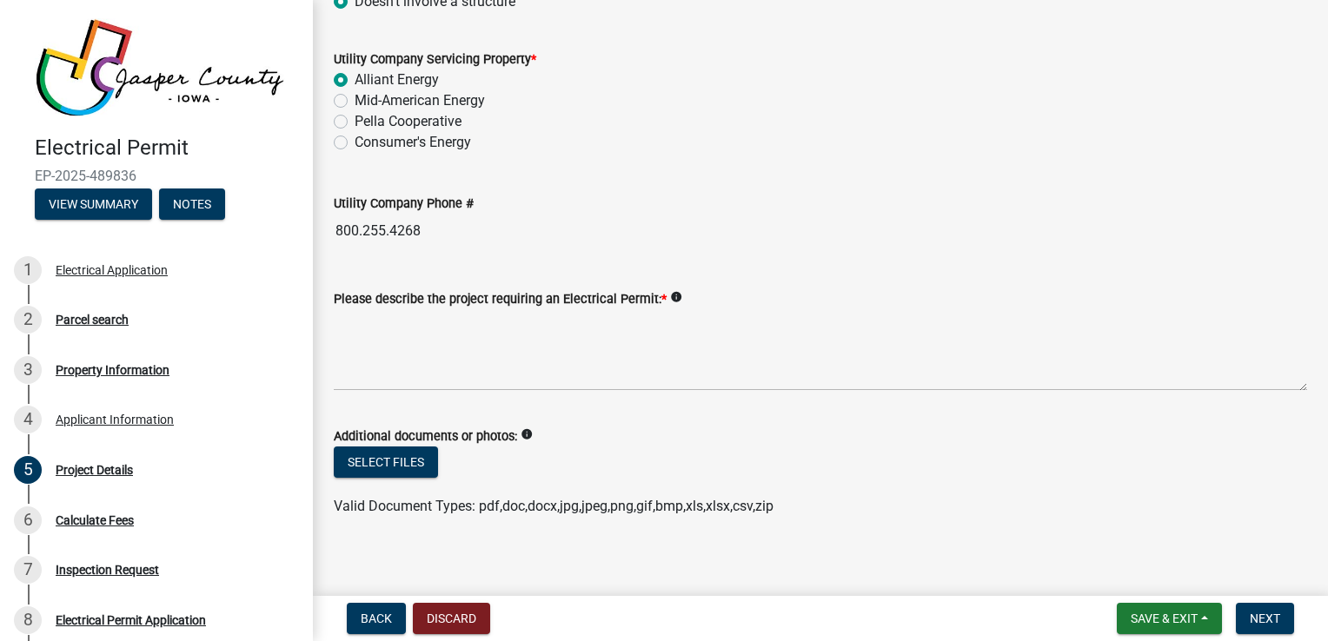
scroll to position [260, 0]
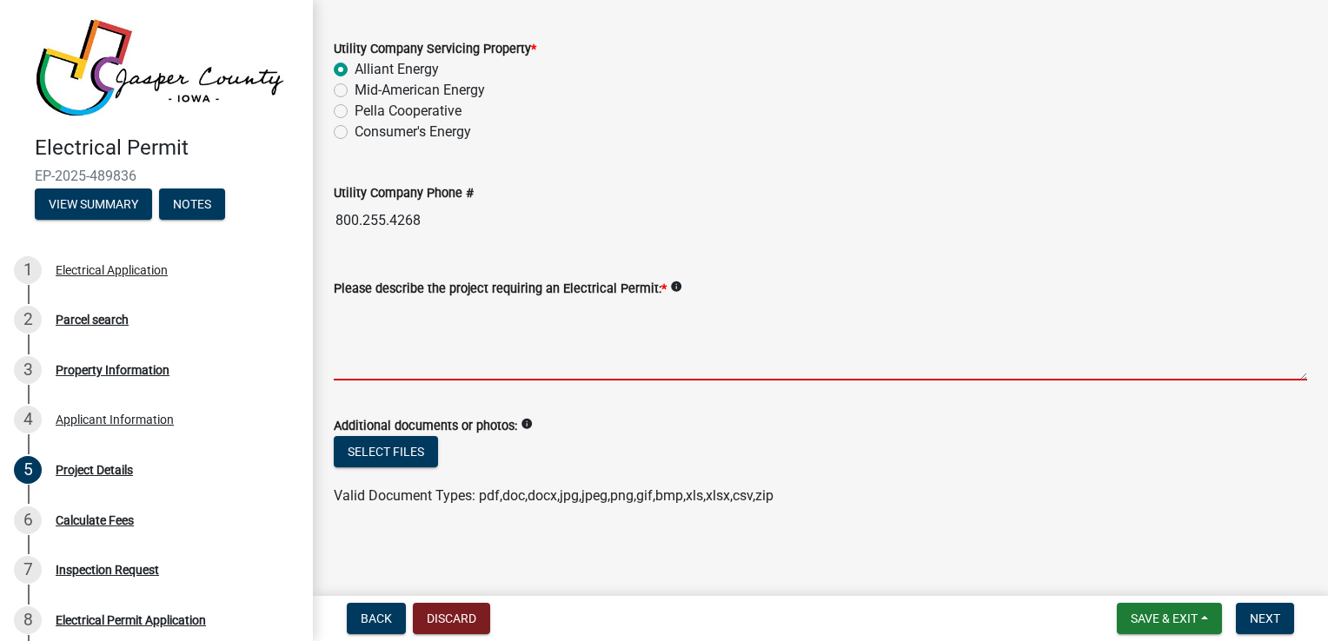
click at [480, 351] on textarea "Please describe the project requiring an Electrical Permit: *" at bounding box center [820, 340] width 973 height 82
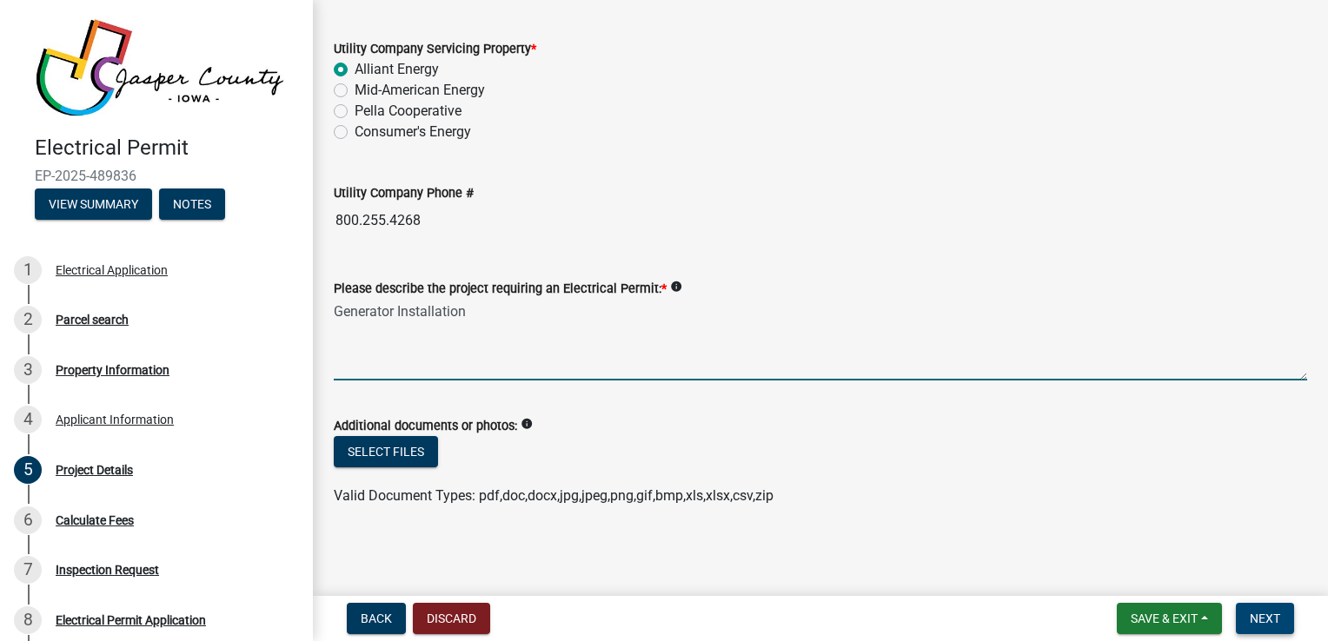
type textarea "Generator Installation"
click at [1262, 613] on span "Next" at bounding box center [1265, 619] width 30 height 14
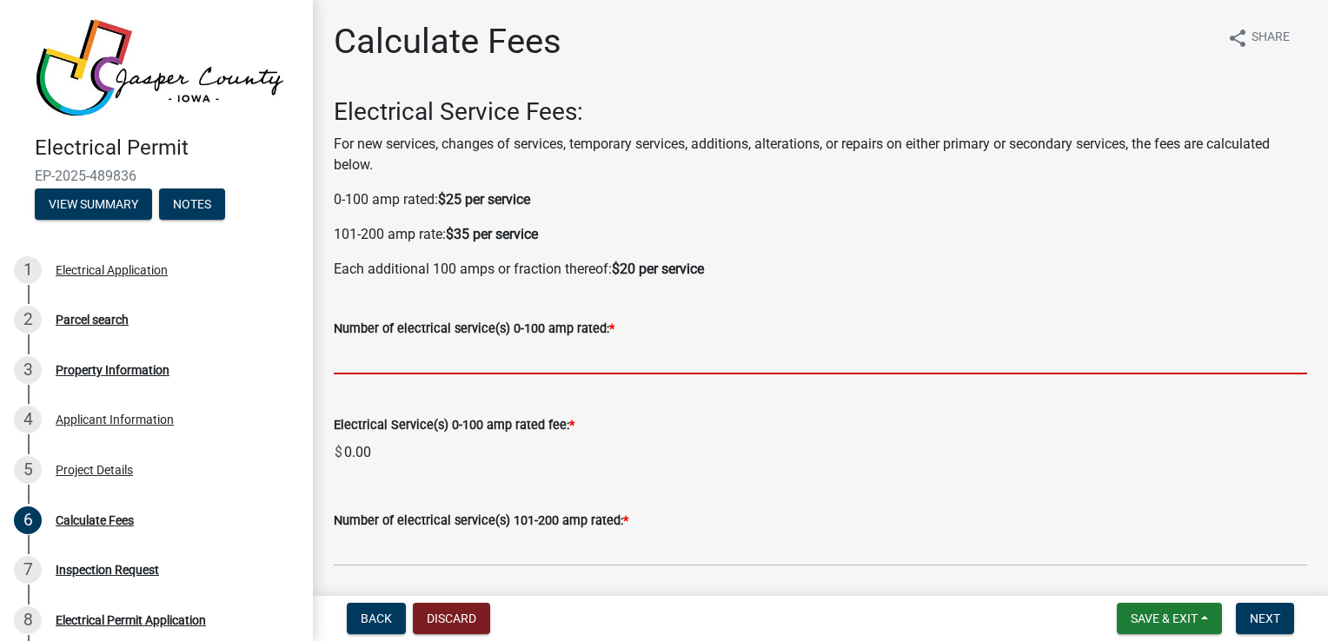
click at [516, 359] on input "text" at bounding box center [820, 357] width 973 height 36
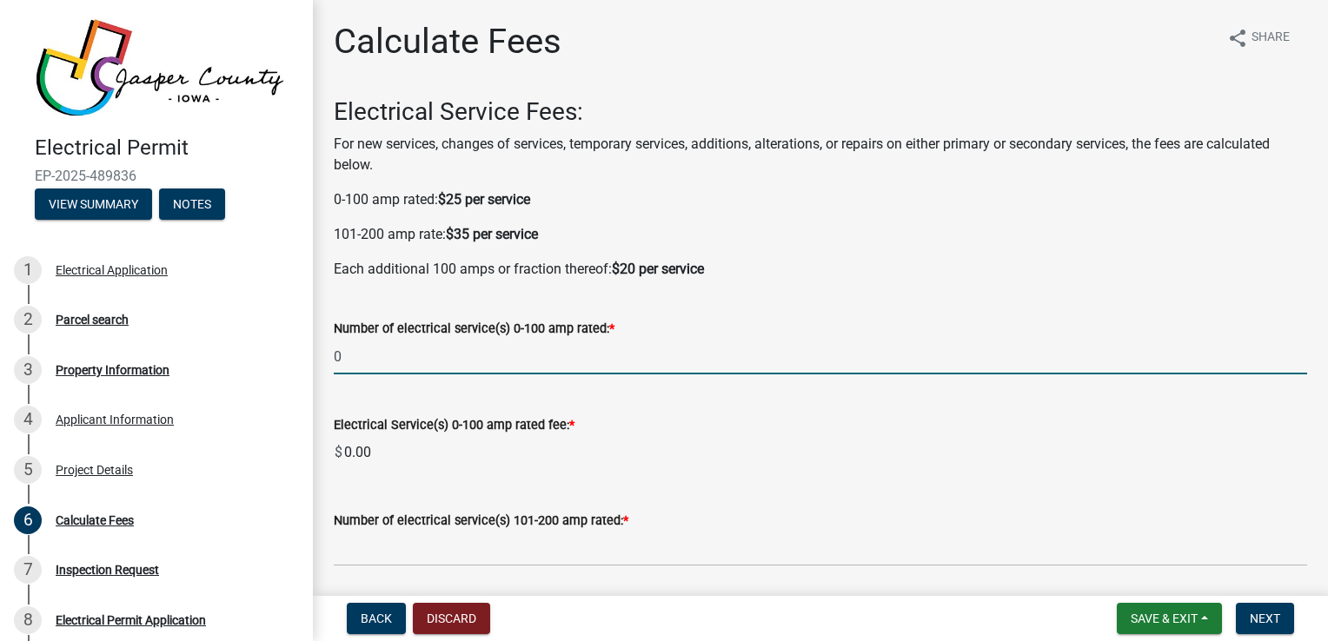
scroll to position [144, 0]
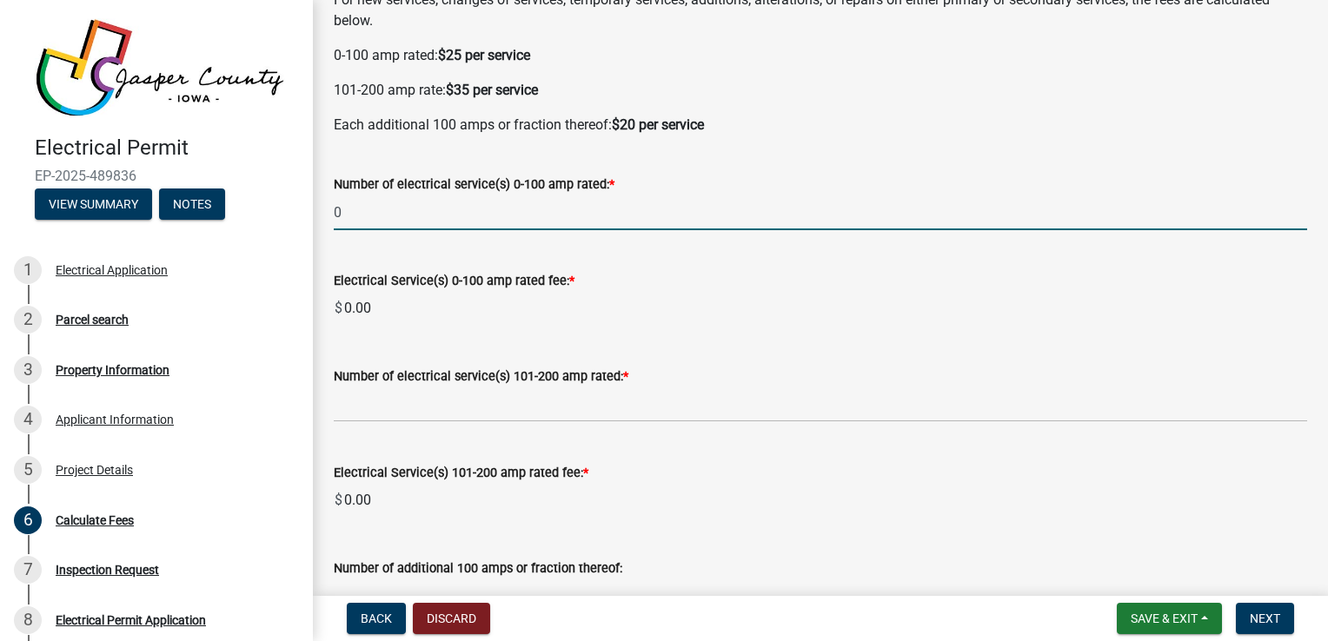
type input "0"
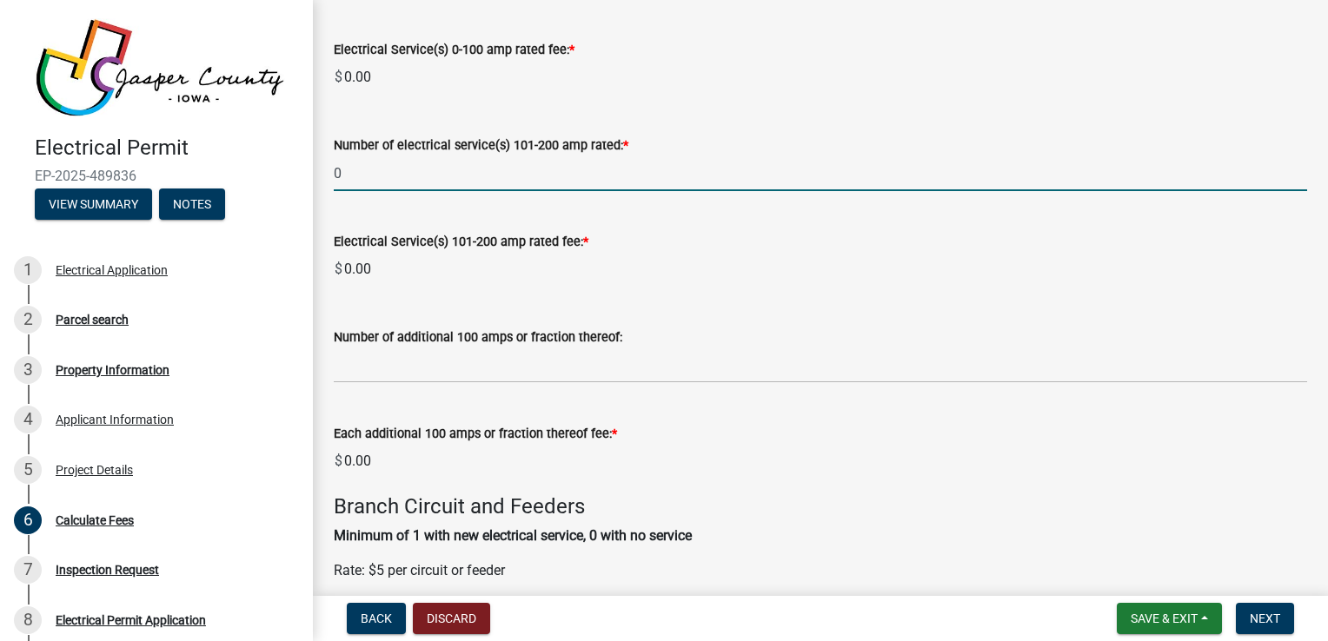
scroll to position [401, 0]
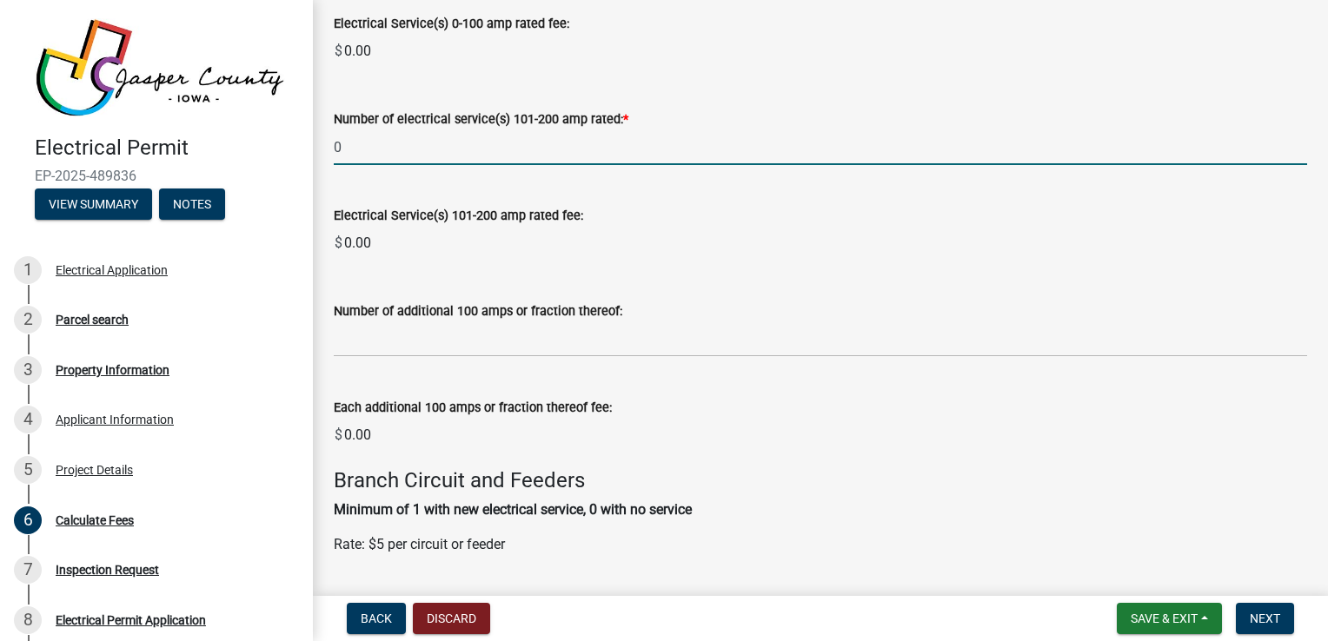
type input "0"
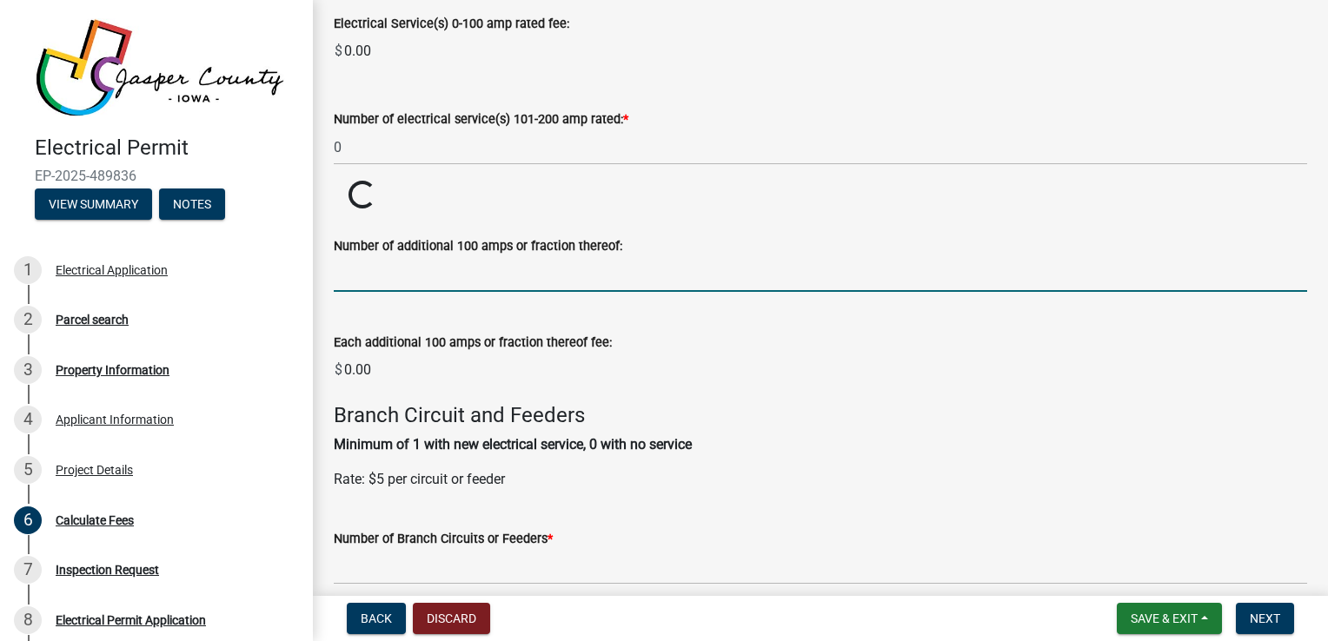
click at [481, 331] on wm-data-entity-input-list "Electrical Service Fees: For new services, changes of services, temporary servi…" at bounding box center [820, 434] width 973 height 1477
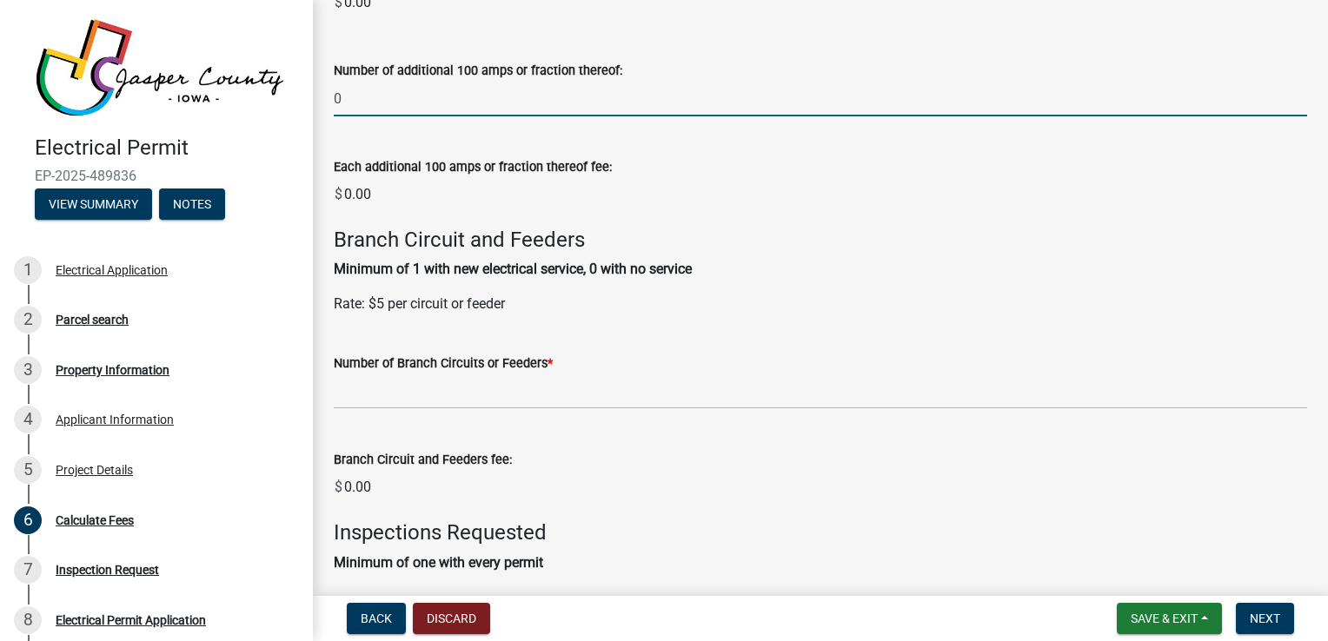
scroll to position [674, 0]
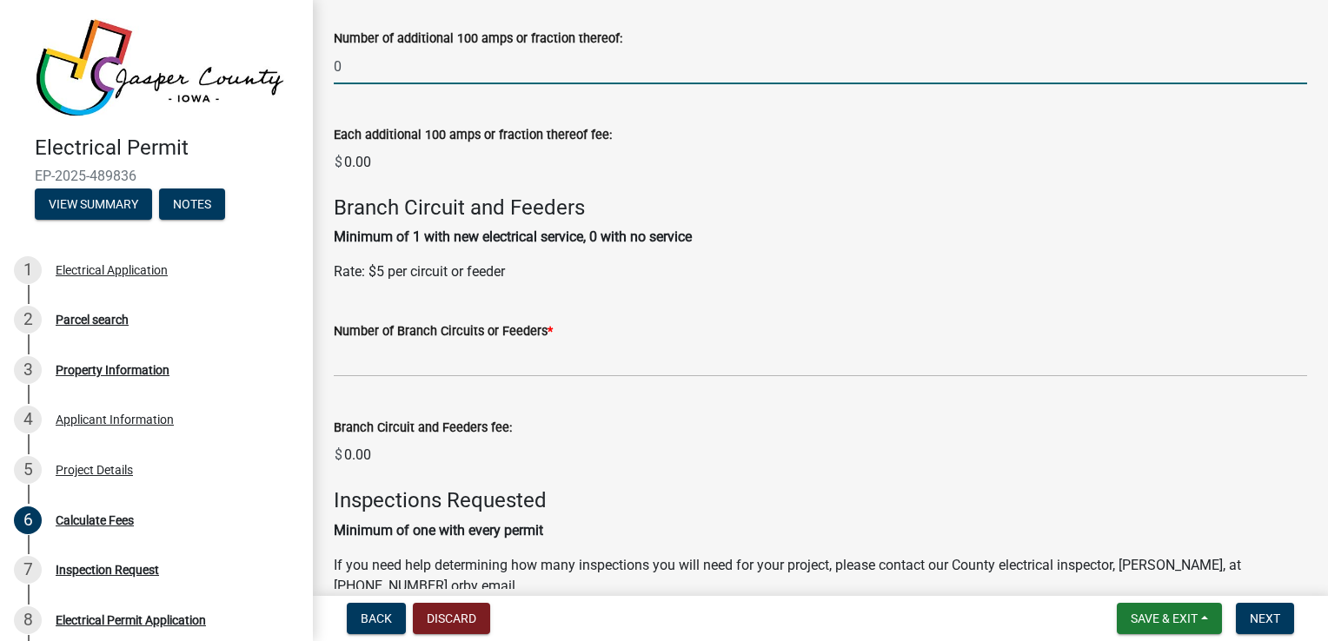
type input "0"
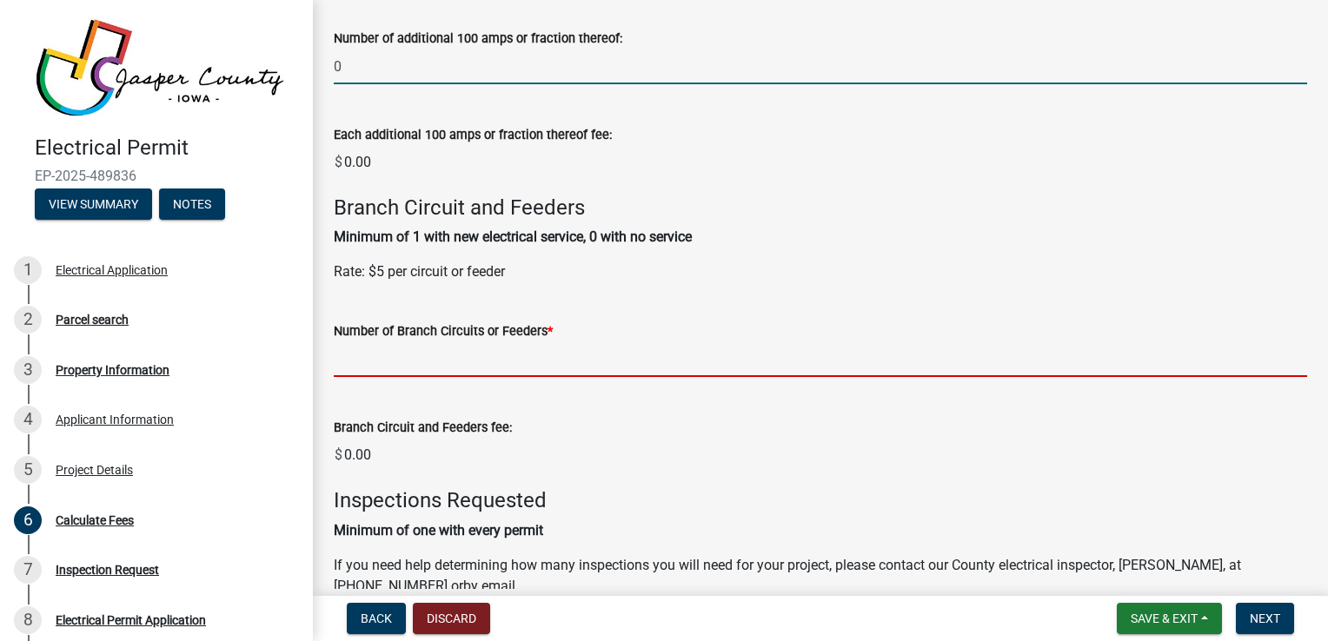
click at [594, 362] on wm-data-entity-input-list "Electrical Service Fees: For new services, changes of services, temporary servi…" at bounding box center [820, 194] width 973 height 1542
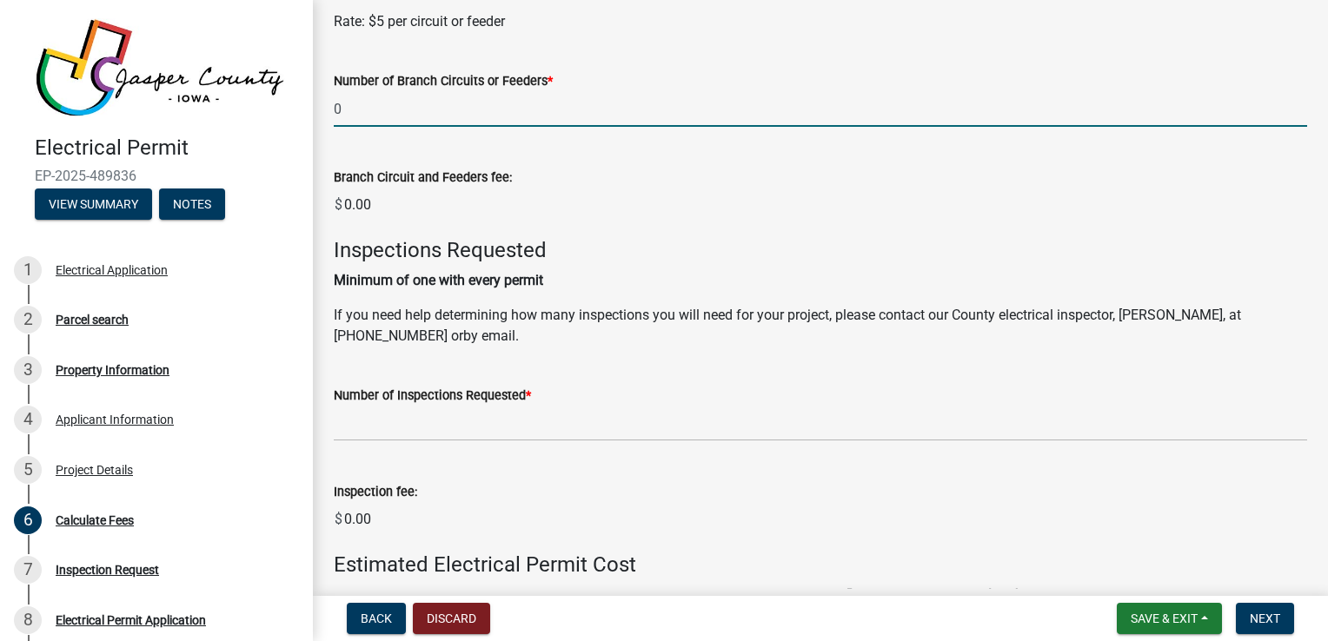
scroll to position [1050, 0]
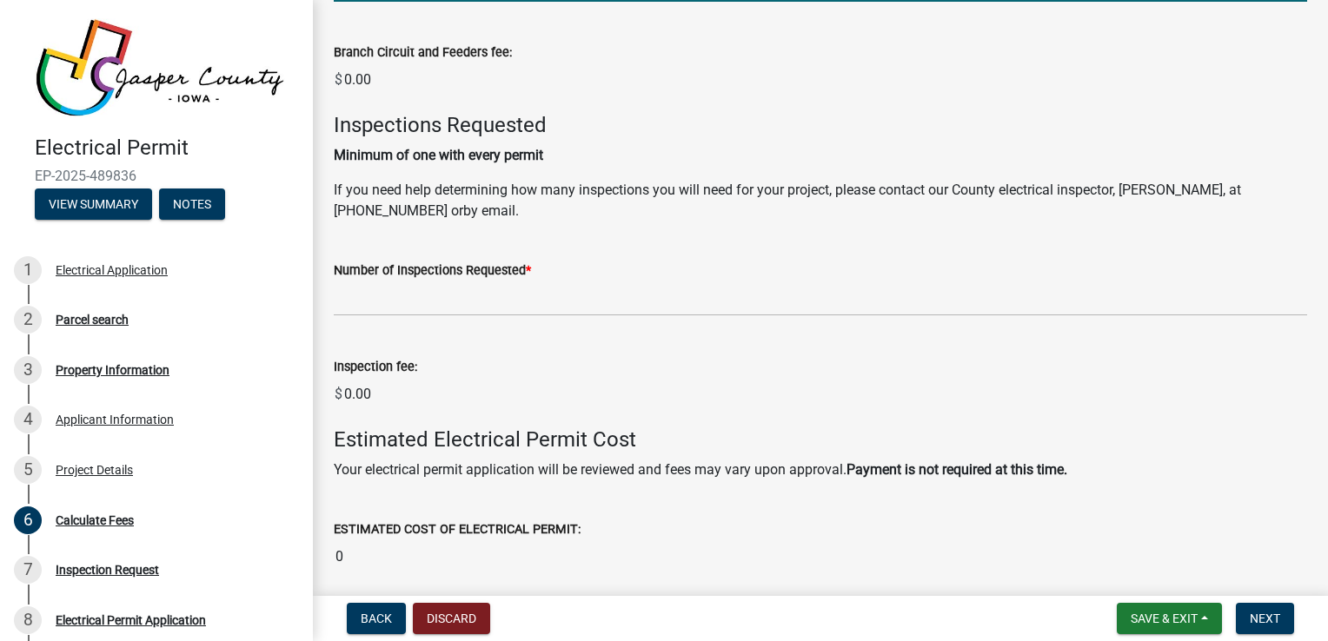
type input "0"
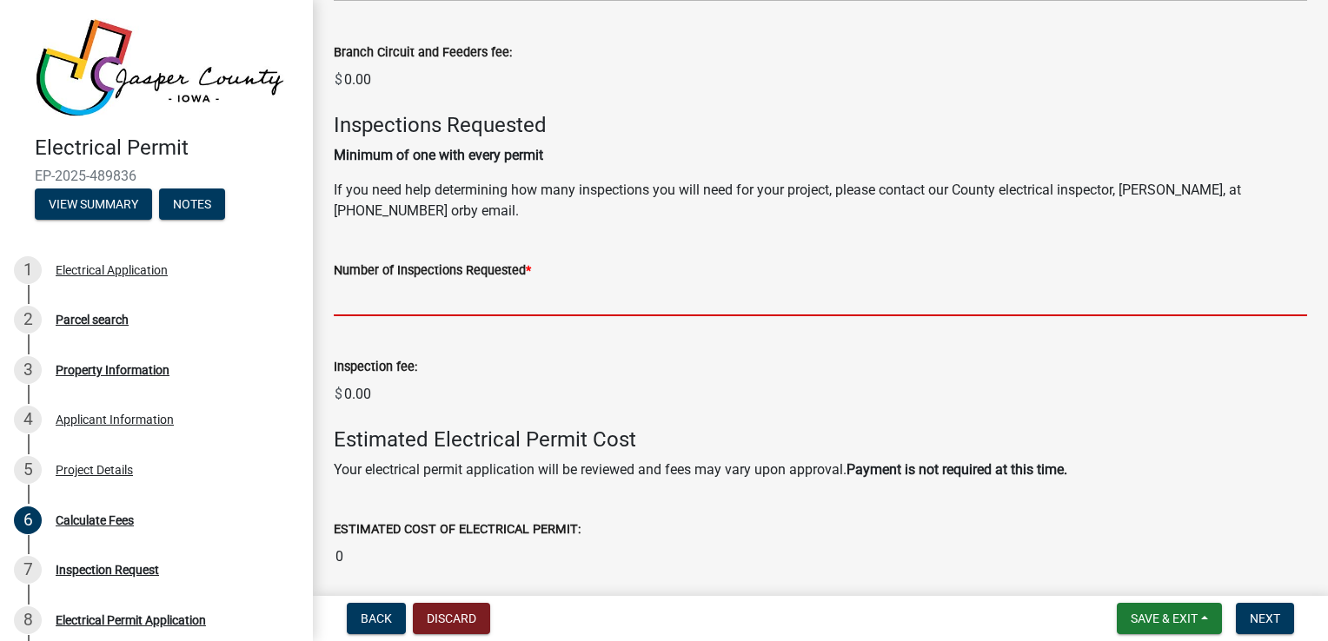
click at [450, 300] on input "text" at bounding box center [820, 299] width 973 height 36
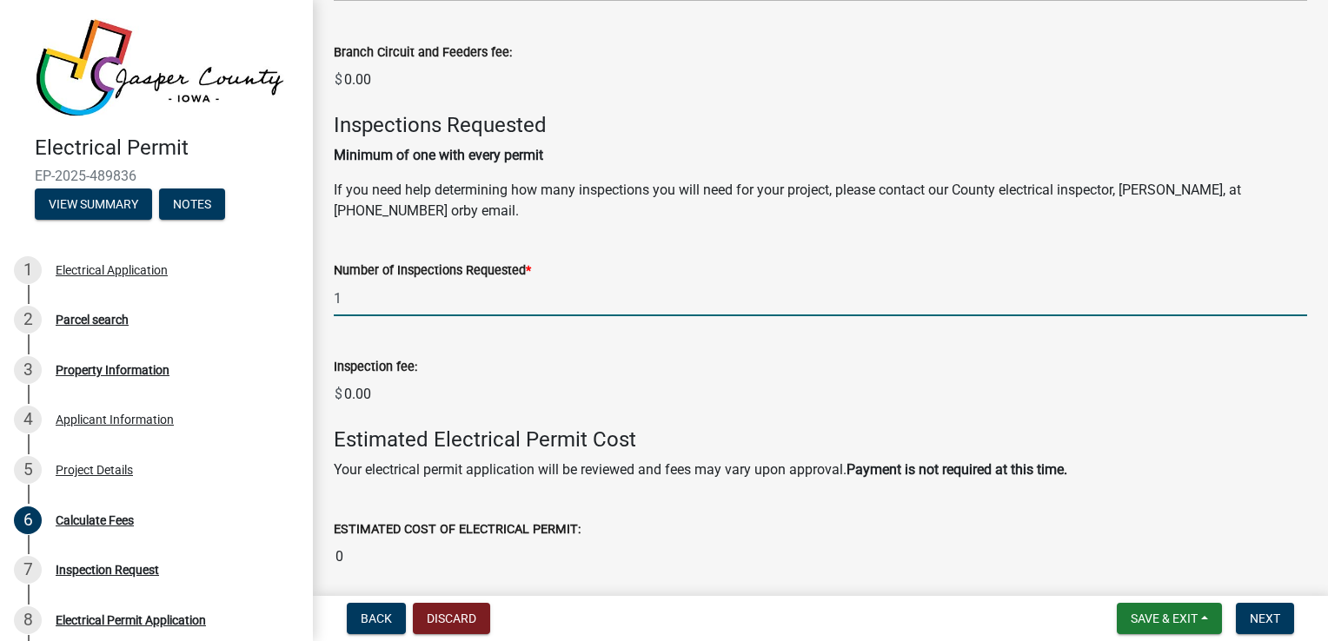
scroll to position [1116, 0]
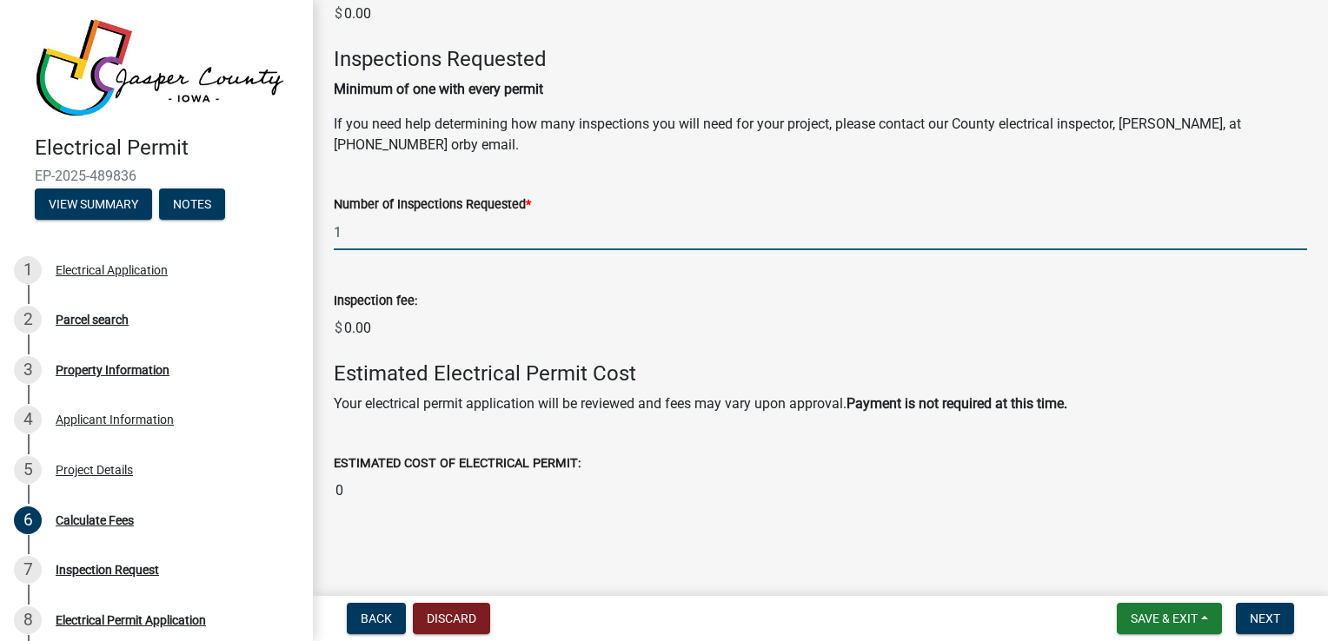
type input "1"
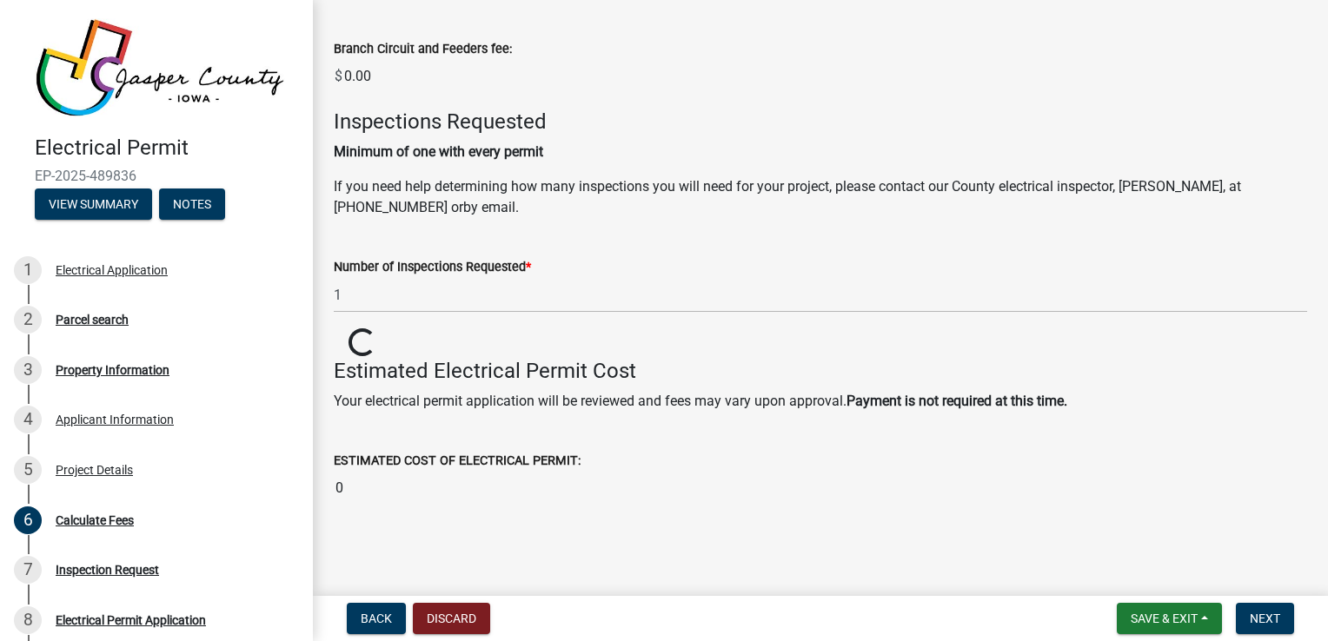
click at [789, 427] on div "ESTIMATED COST OF ELECTRICAL PERMIT: 0" at bounding box center [820, 466] width 973 height 80
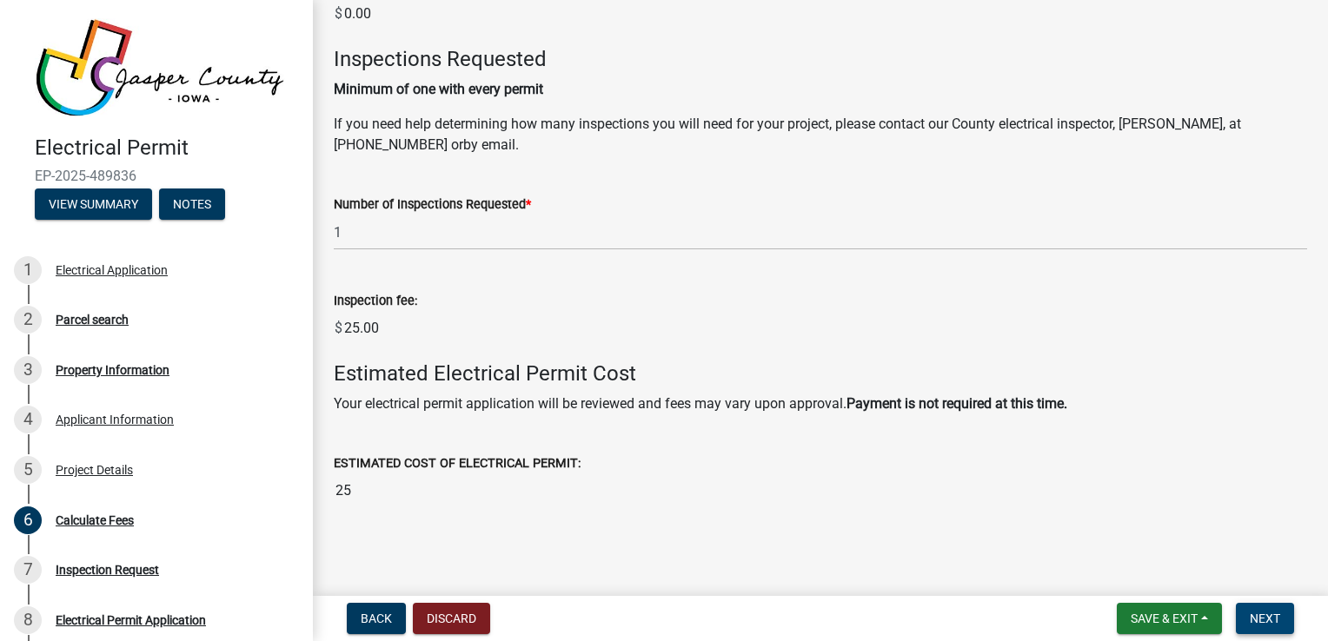
click at [1263, 612] on span "Next" at bounding box center [1265, 619] width 30 height 14
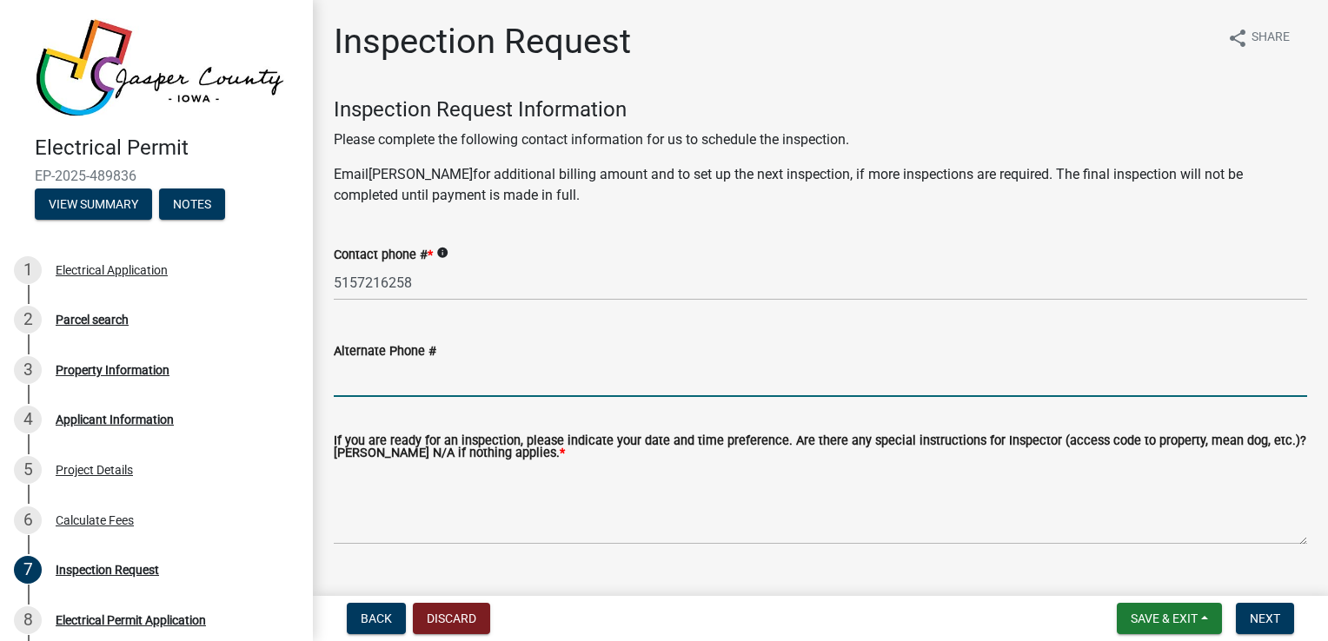
click at [366, 377] on input "Alternate Phone #" at bounding box center [820, 379] width 973 height 36
type input "712-790-0740 (Electrician)"
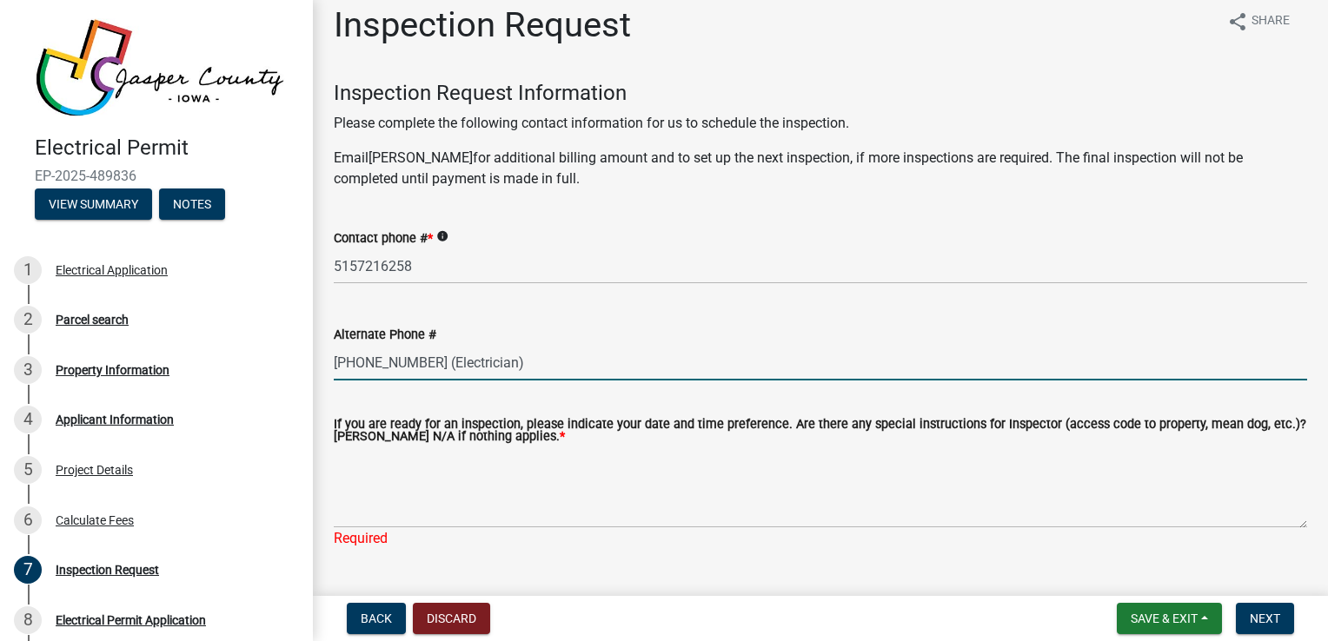
scroll to position [58, 0]
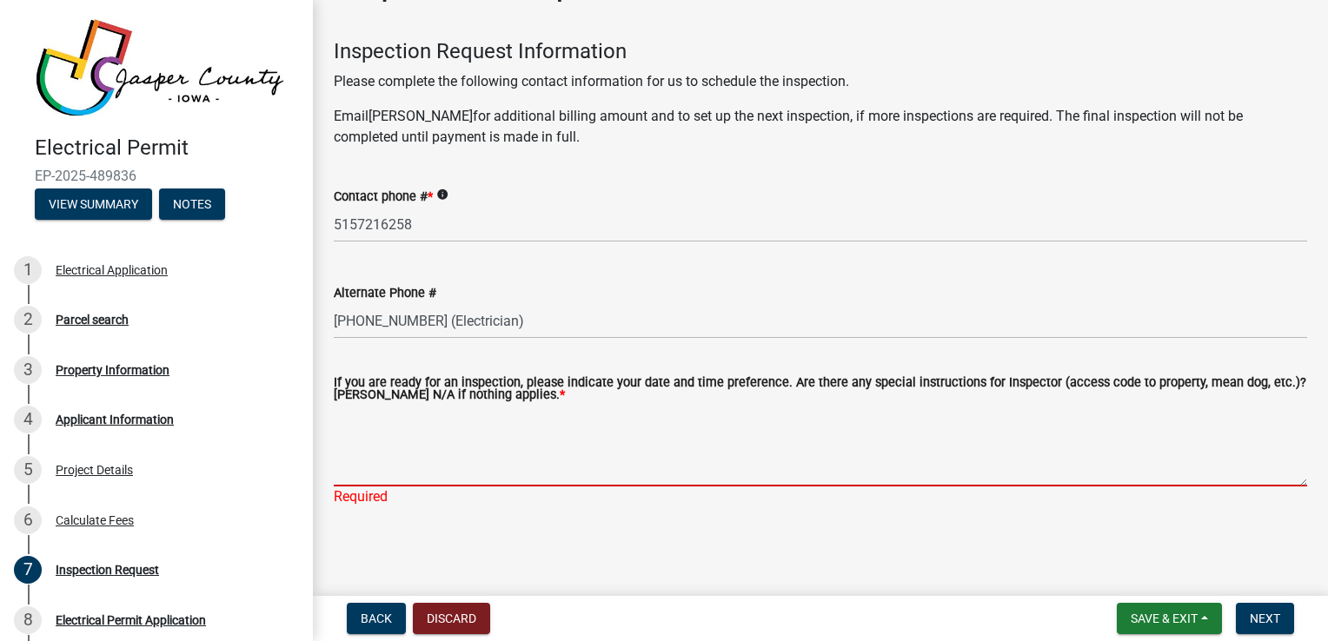
click at [588, 451] on textarea "If you are ready for an inspection, please indicate your date and time preferen…" at bounding box center [820, 446] width 973 height 82
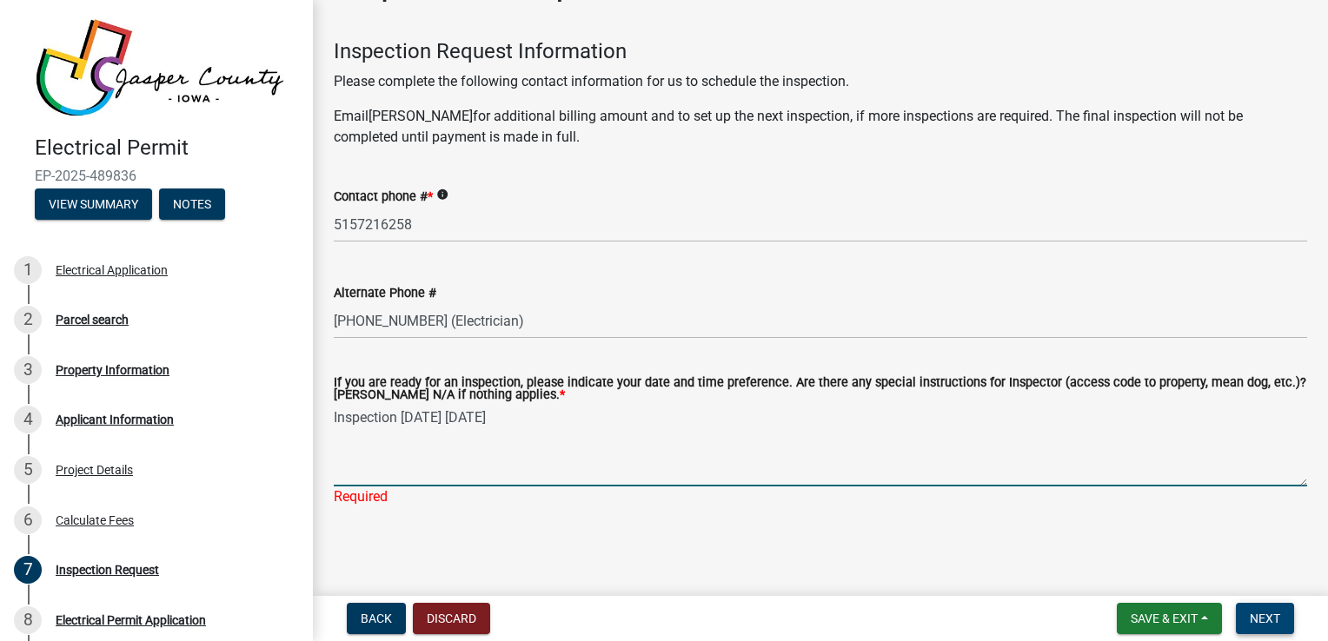
type textarea "Inspection today 10/8/25"
click at [1268, 623] on span "Next" at bounding box center [1265, 619] width 30 height 14
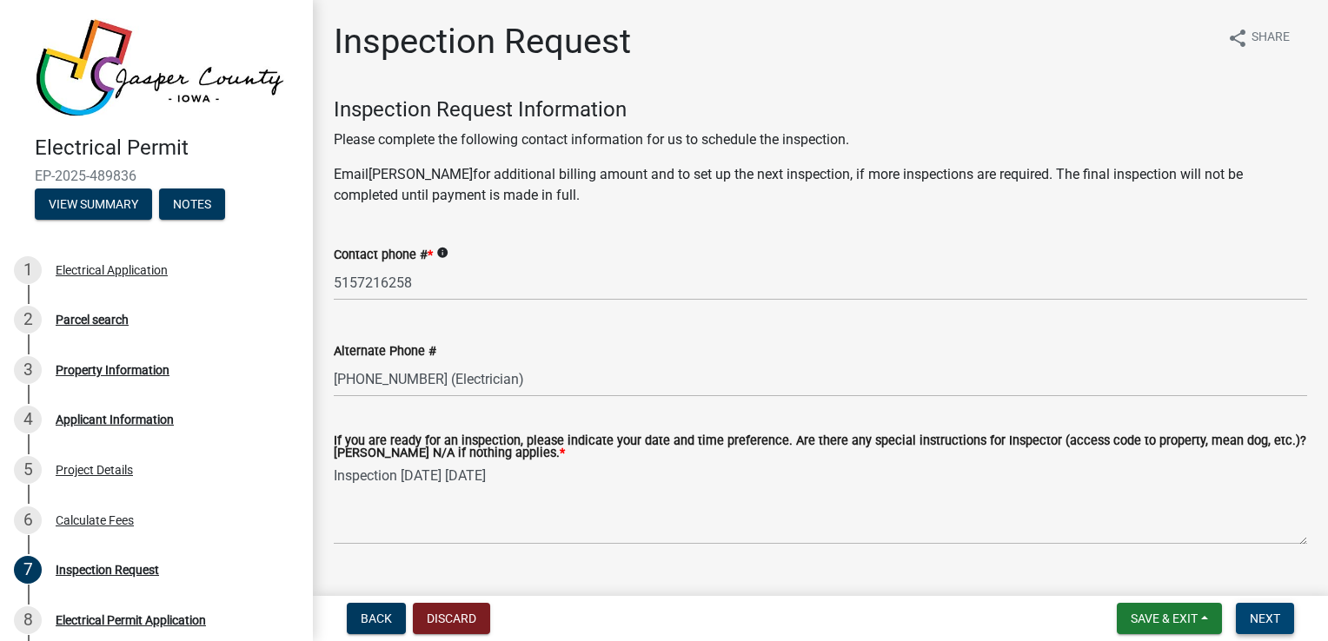
click at [1275, 620] on span "Next" at bounding box center [1265, 619] width 30 height 14
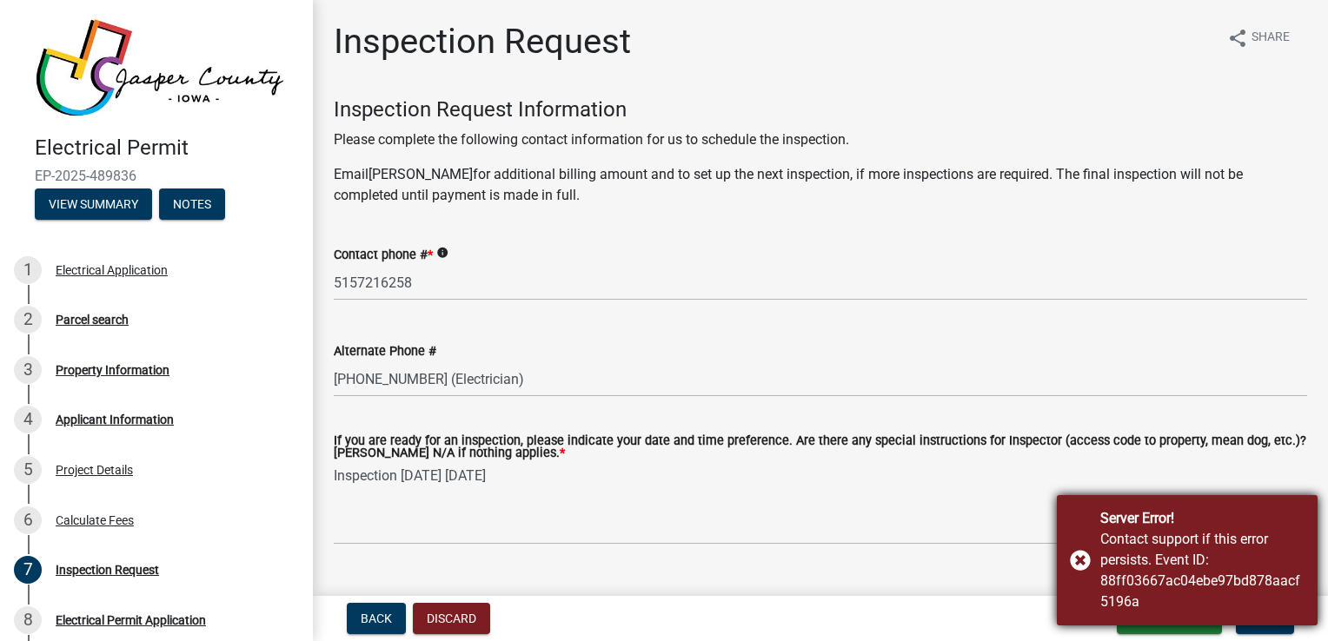
click at [1080, 563] on div "Server Error! Contact support if this error persists. Event ID: 88ff03667ac04eb…" at bounding box center [1187, 560] width 261 height 130
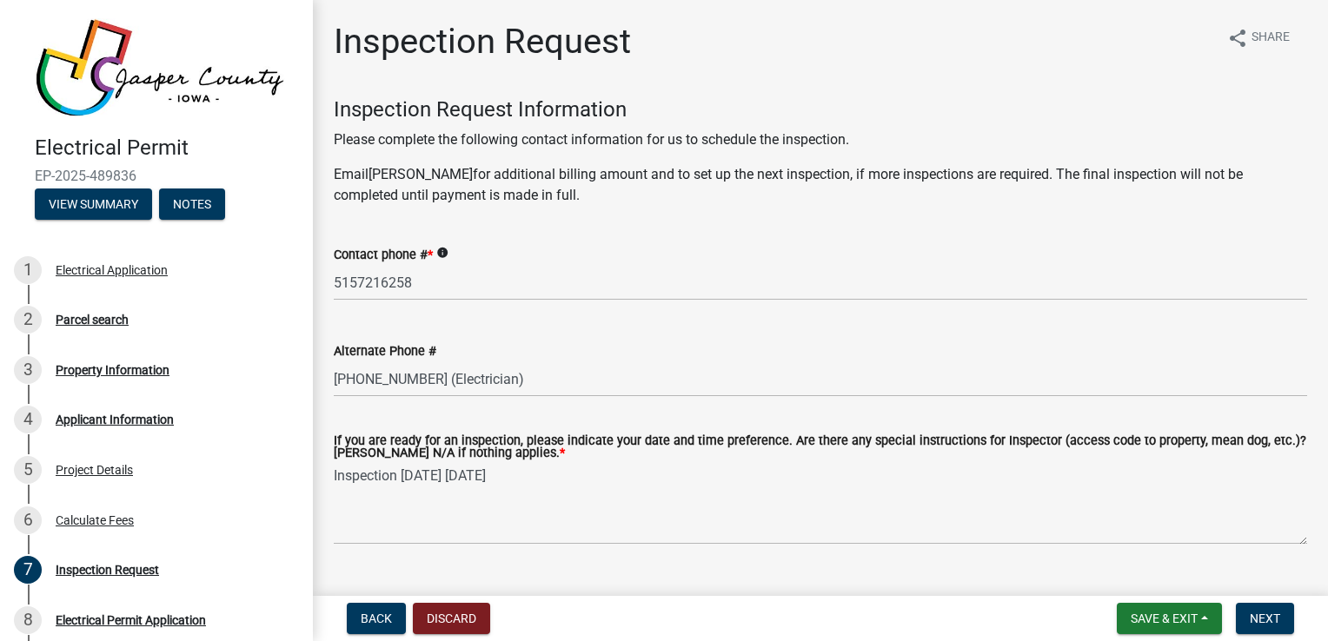
scroll to position [37, 0]
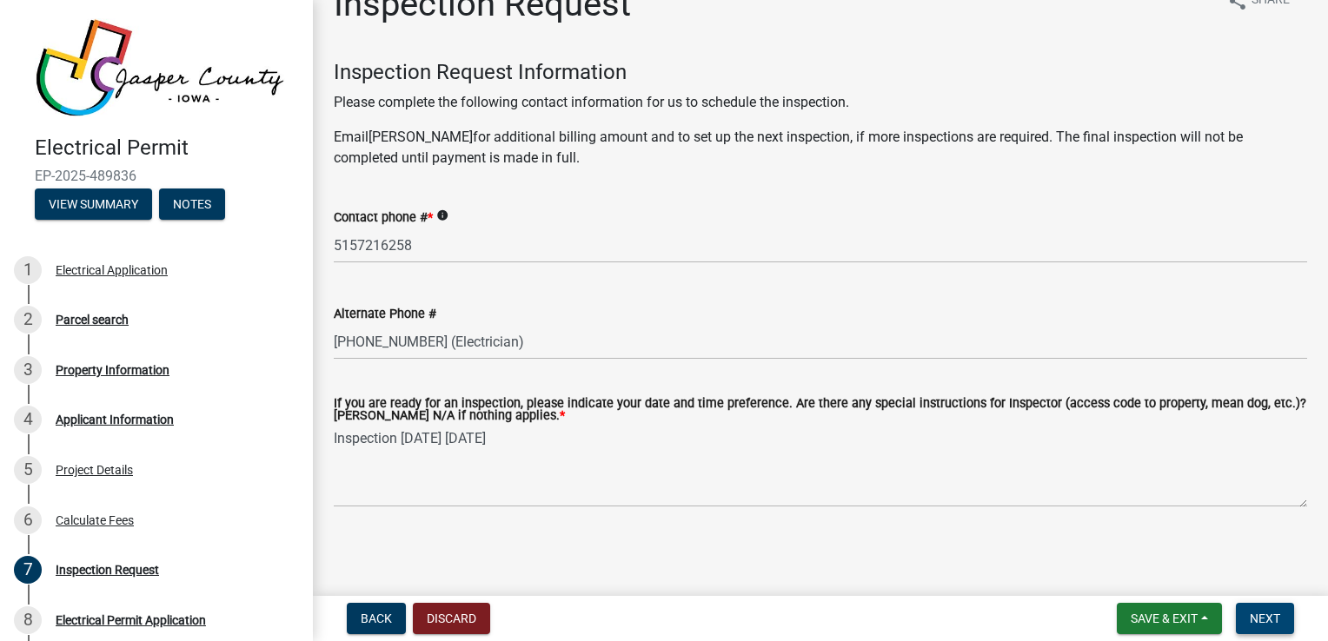
click at [1255, 618] on span "Next" at bounding box center [1265, 619] width 30 height 14
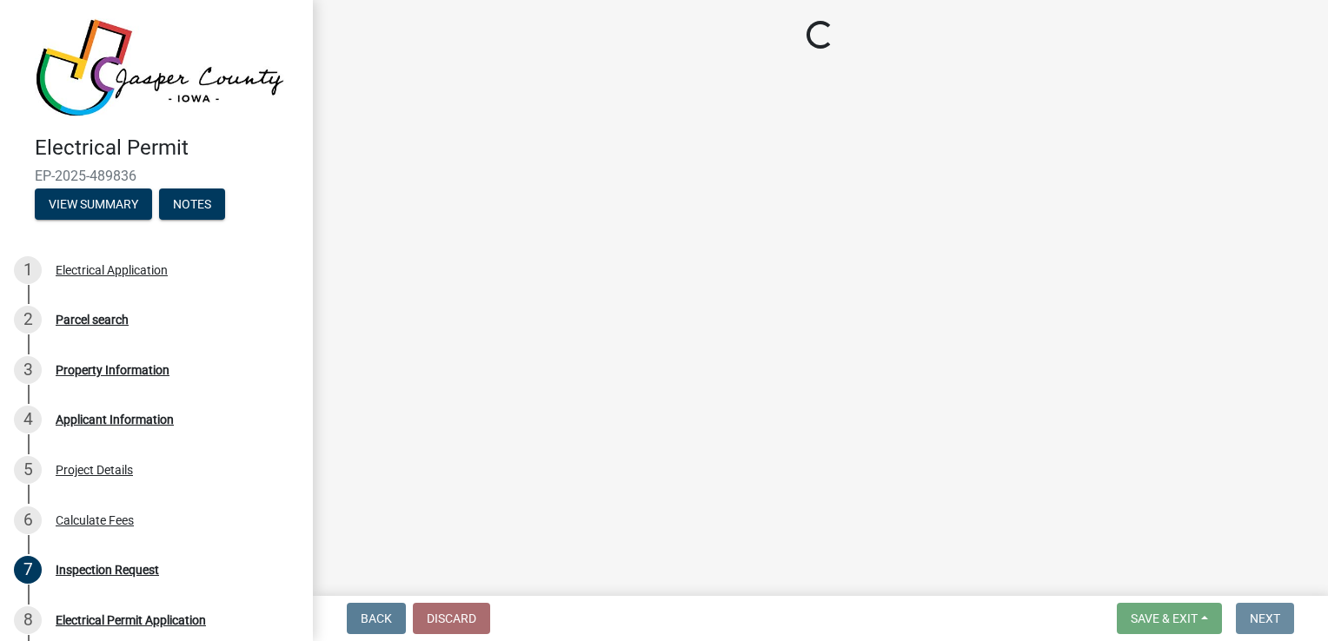
scroll to position [0, 0]
